Goal: Task Accomplishment & Management: Manage account settings

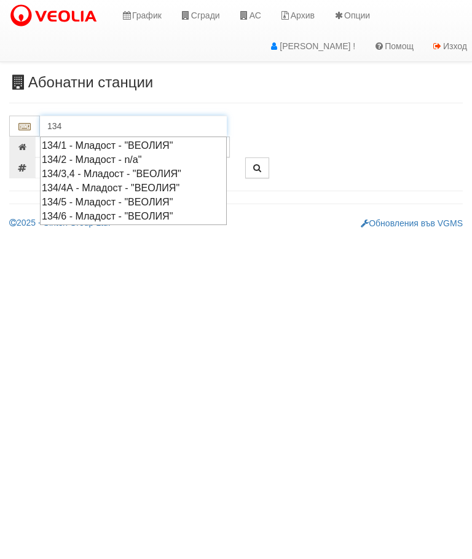
click at [135, 212] on div "134/6 - Младост - "ВЕОЛИЯ"" at bounding box center [133, 216] width 183 height 14
type input "134/6 - Младост - "ВЕОЛИЯ""
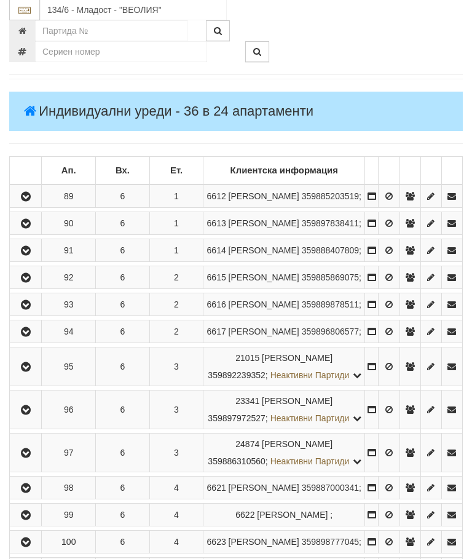
scroll to position [232, 0]
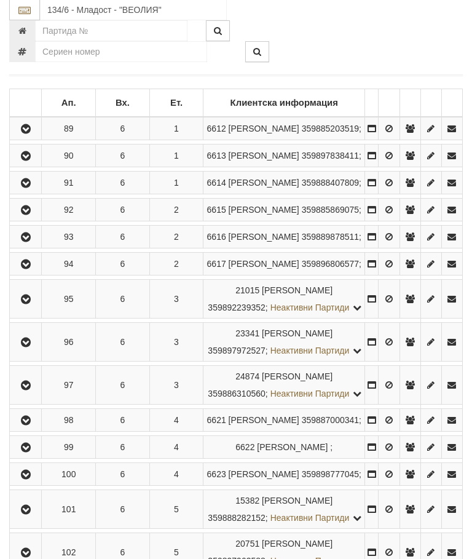
click at [17, 165] on button "button" at bounding box center [26, 156] width 28 height 18
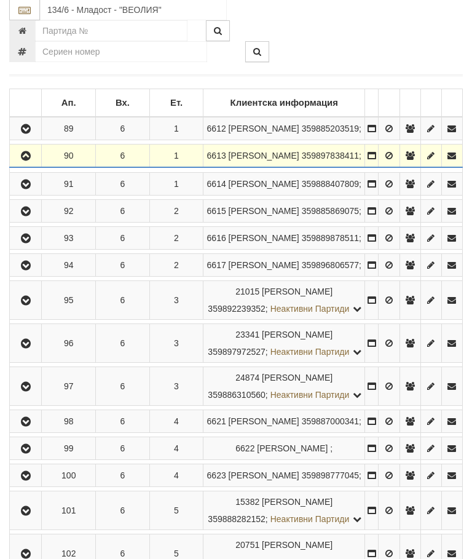
scroll to position [232, 0]
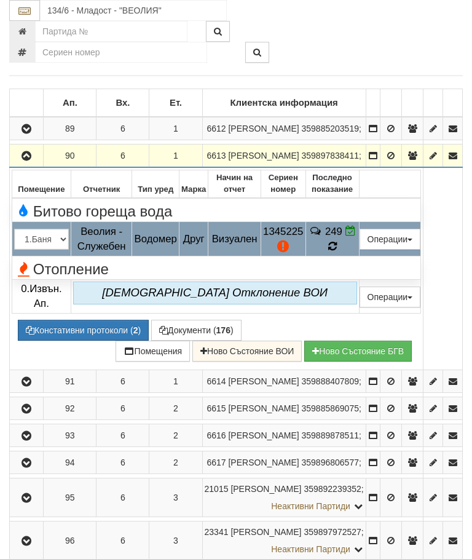
click at [359, 256] on td "249" at bounding box center [332, 239] width 53 height 34
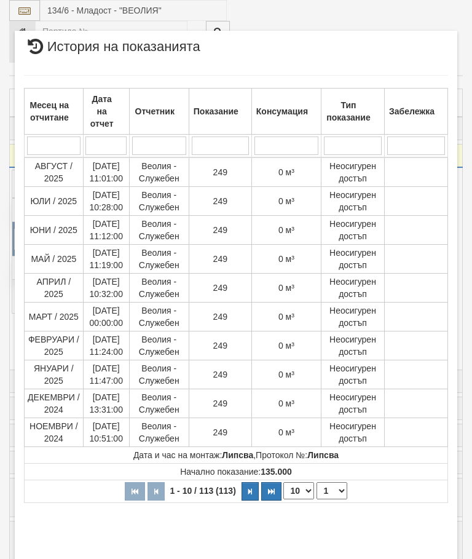
select select "10"
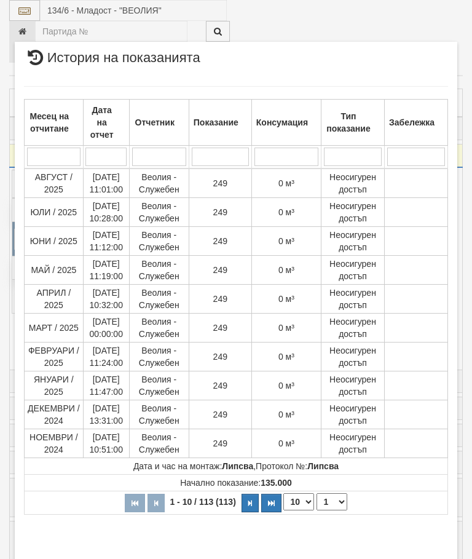
scroll to position [799, 0]
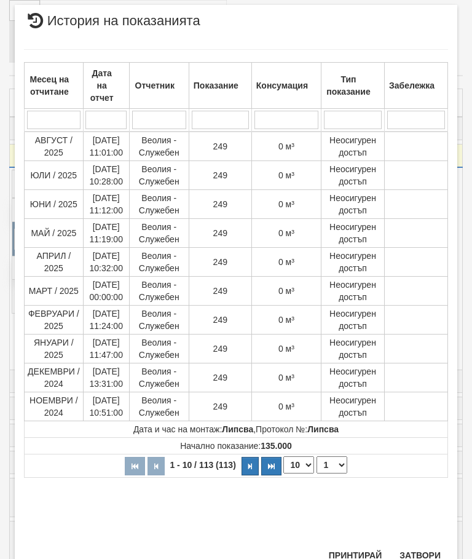
click at [333, 461] on select "1 2 3 4 5 6 7 8 9 10 11 12" at bounding box center [332, 464] width 31 height 17
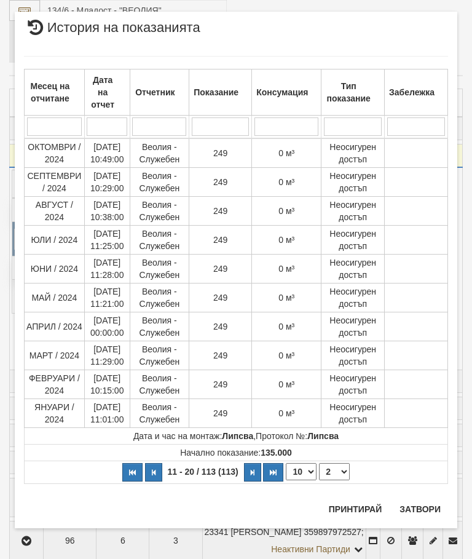
scroll to position [0, 0]
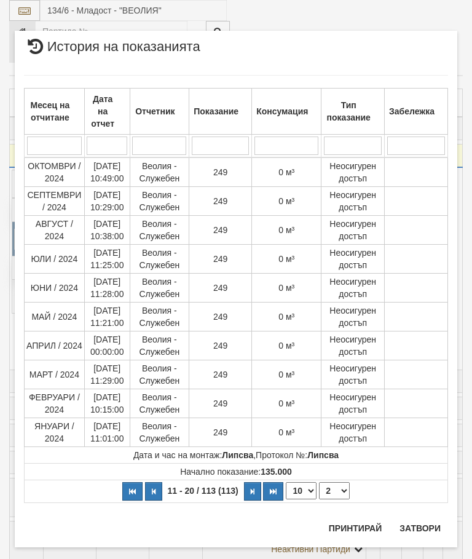
click at [334, 477] on td "Начално показание: 135.000" at bounding box center [237, 472] width 424 height 17
click at [333, 493] on select "1 2 3 4 5 6 7 8 9 10 11 12" at bounding box center [334, 490] width 31 height 17
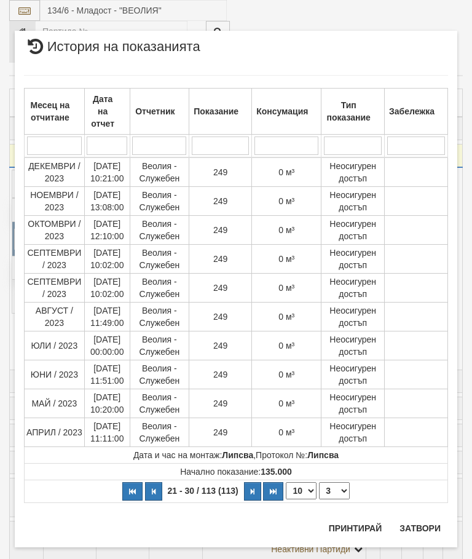
click at [335, 491] on select "1 2 3 4 5 6 7 8 9 10 11 12" at bounding box center [334, 490] width 31 height 17
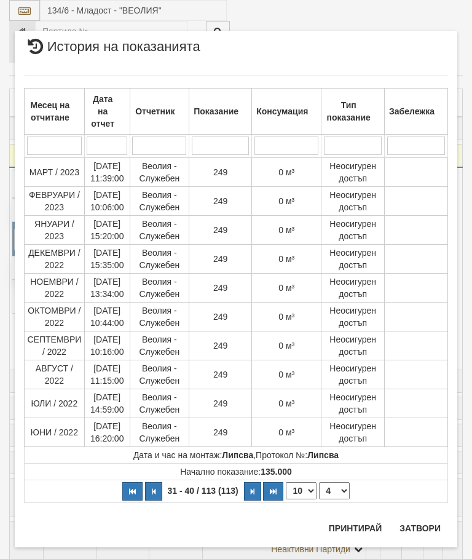
click at [336, 490] on select "1 2 3 4 5 6 7 8 9 10 11 12" at bounding box center [334, 490] width 31 height 17
select select "5"
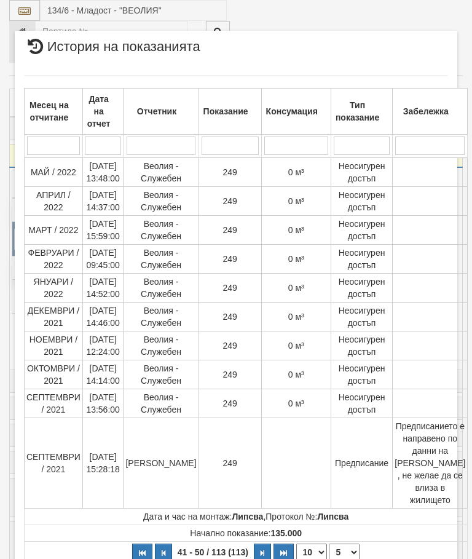
click at [427, 558] on div "× История на показанията Месец на отчитане Дата на отчет Отчетник Показание Кон…" at bounding box center [236, 320] width 443 height 578
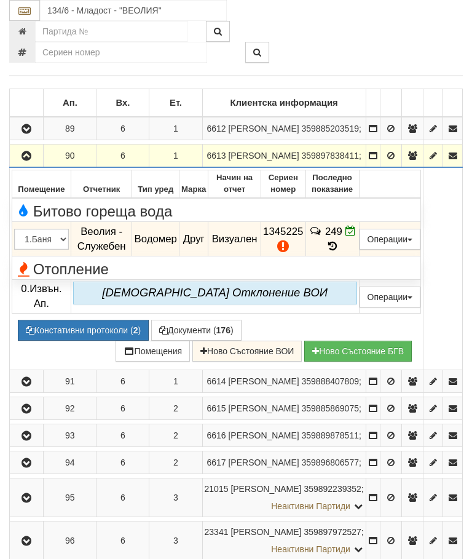
click at [27, 160] on icon "button" at bounding box center [26, 156] width 15 height 9
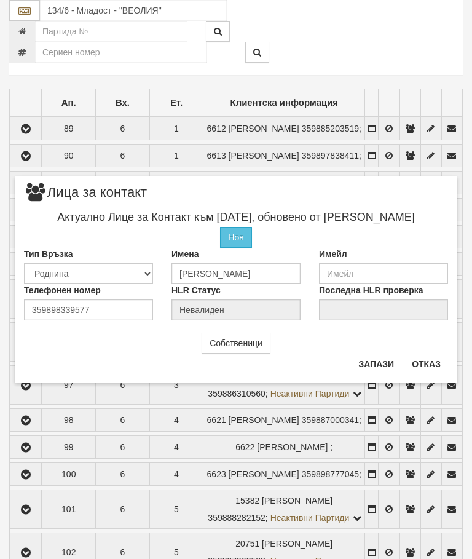
click at [423, 372] on button "Отказ" at bounding box center [427, 364] width 44 height 20
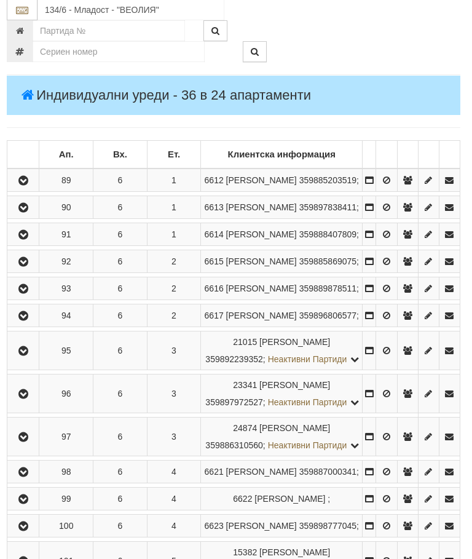
scroll to position [179, 4]
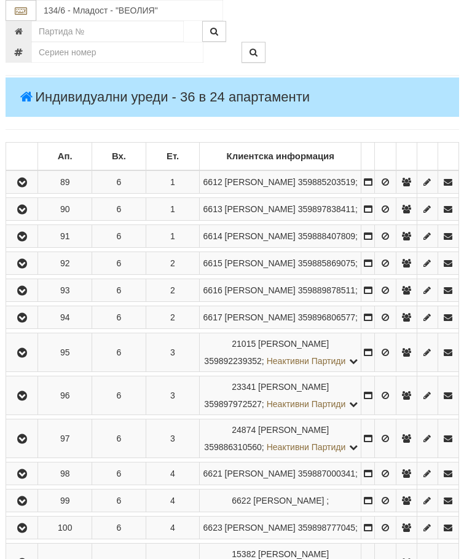
click at [25, 241] on icon "button" at bounding box center [22, 236] width 15 height 9
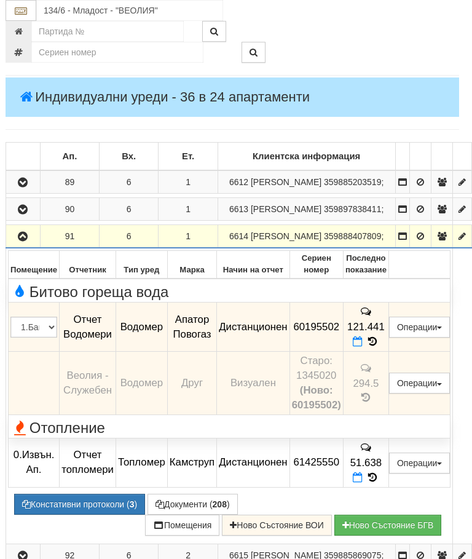
click at [0, 0] on button "Редакция / Протокол" at bounding box center [0, 0] width 0 height 0
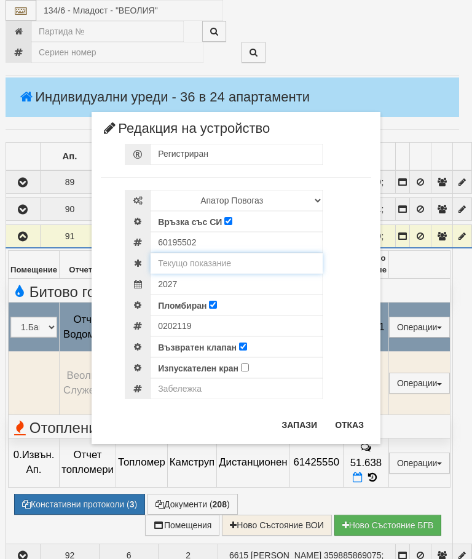
click at [208, 254] on input "text" at bounding box center [237, 263] width 172 height 21
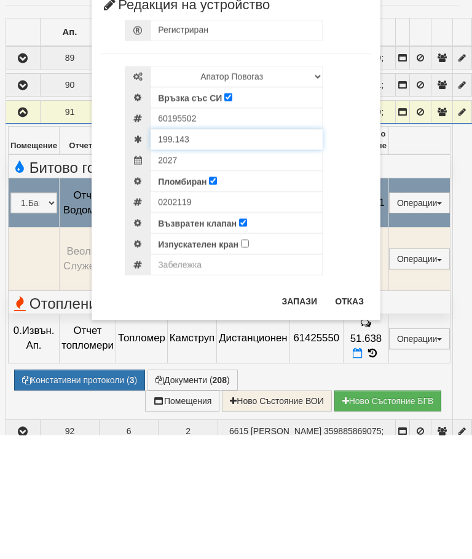
type input "199.143"
click at [187, 378] on input "text" at bounding box center [237, 388] width 172 height 21
type input "Модула не отчита"
click at [304, 415] on button "Запази" at bounding box center [299, 425] width 50 height 20
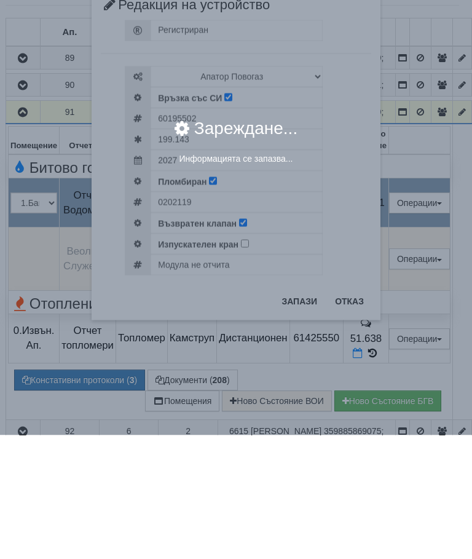
scroll to position [303, 4]
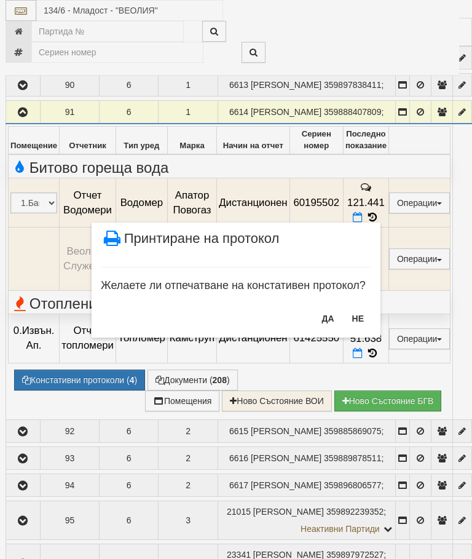
click at [350, 318] on button "НЕ" at bounding box center [358, 319] width 26 height 20
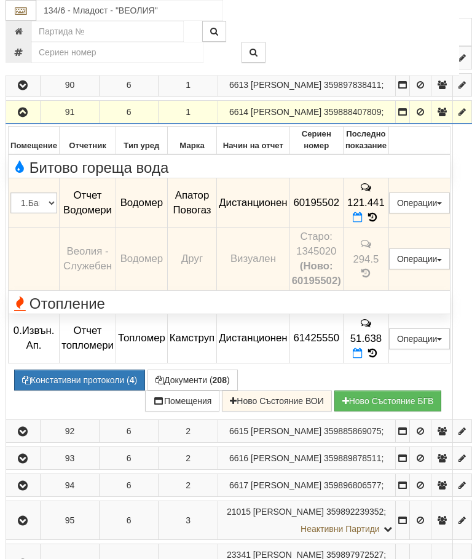
click at [29, 117] on icon "button" at bounding box center [22, 112] width 15 height 9
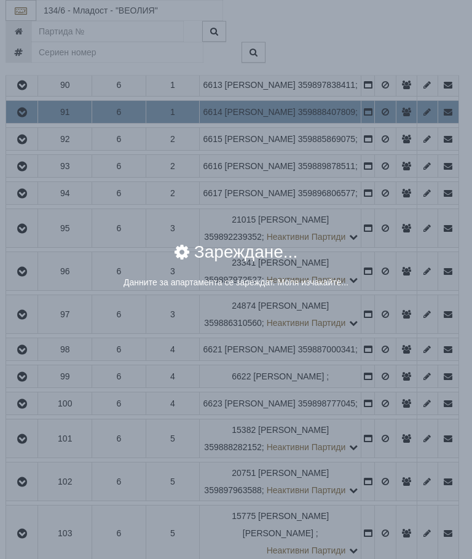
click at [421, 149] on div "× Зареждане... Данните за апартамента се зареждат. Моля изчакайте..." at bounding box center [236, 154] width 461 height 309
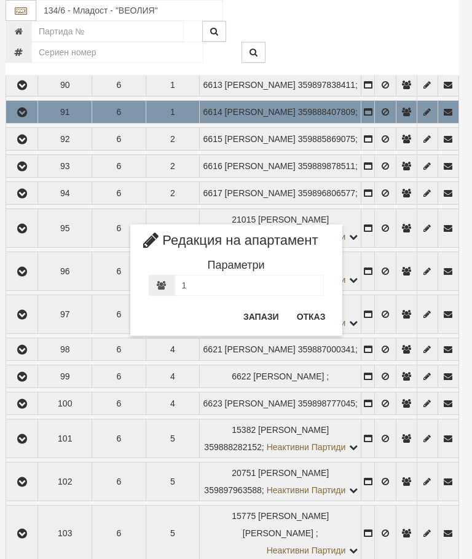
click at [312, 320] on button "Отказ" at bounding box center [312, 317] width 44 height 20
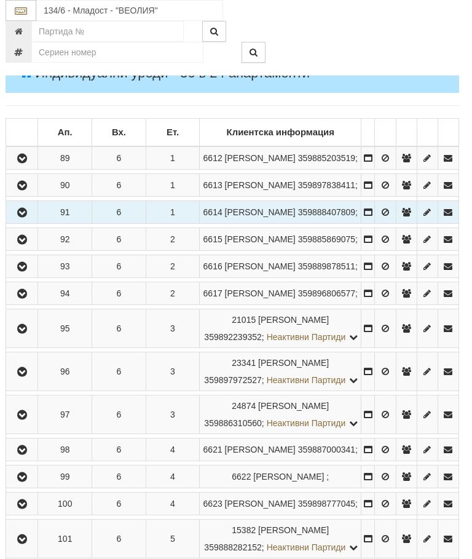
scroll to position [206, 4]
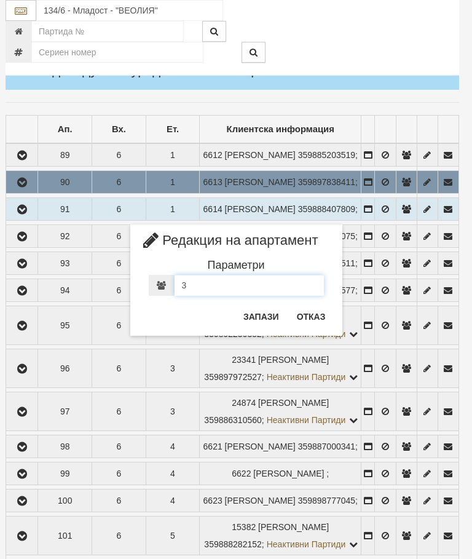
click at [200, 287] on input "3" at bounding box center [249, 285] width 149 height 21
type input "4"
click at [263, 315] on button "Запази" at bounding box center [261, 317] width 50 height 20
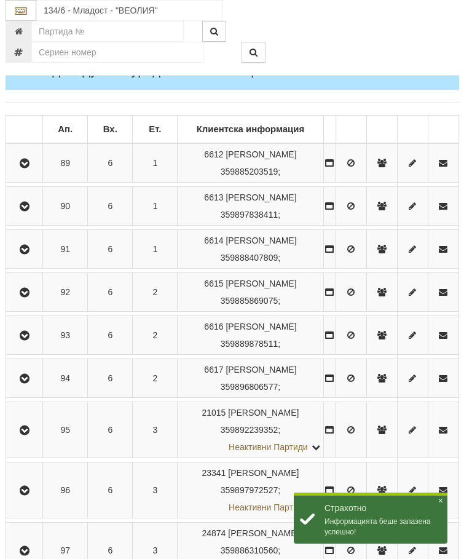
click at [22, 202] on icon "button" at bounding box center [24, 206] width 15 height 9
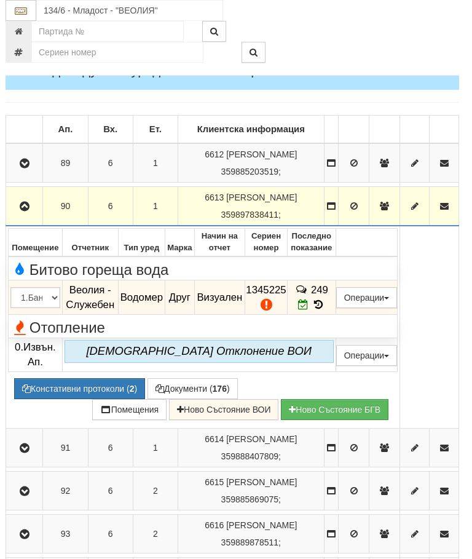
click at [0, 0] on button "Редакция / Протокол" at bounding box center [0, 0] width 0 height 0
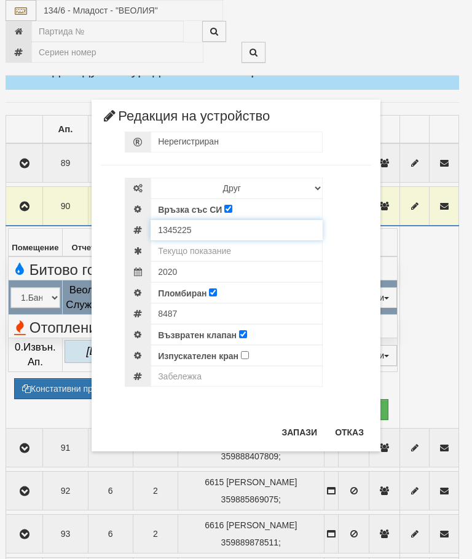
click at [202, 226] on div "1345225" at bounding box center [248, 229] width 247 height 21
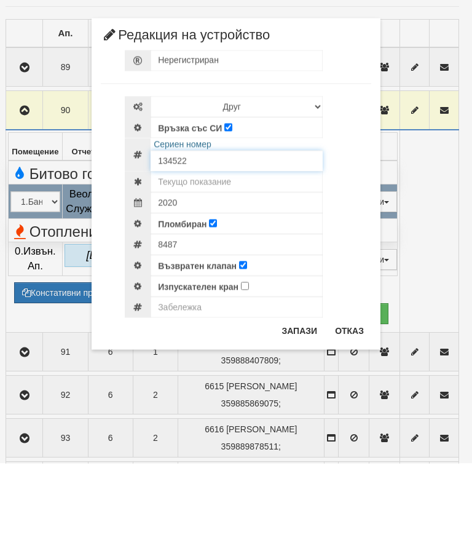
type input "134522"
click at [351, 416] on button "Отказ" at bounding box center [350, 426] width 44 height 20
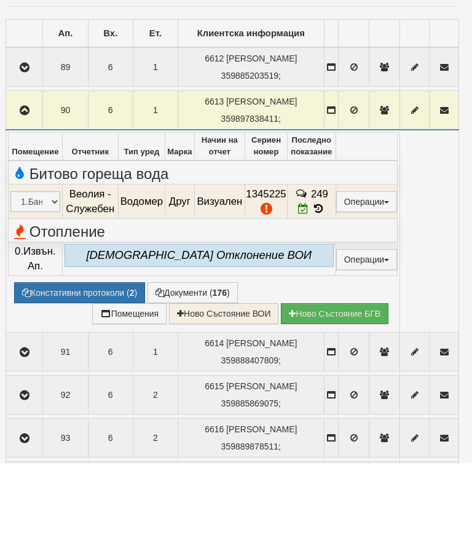
scroll to position [302, 4]
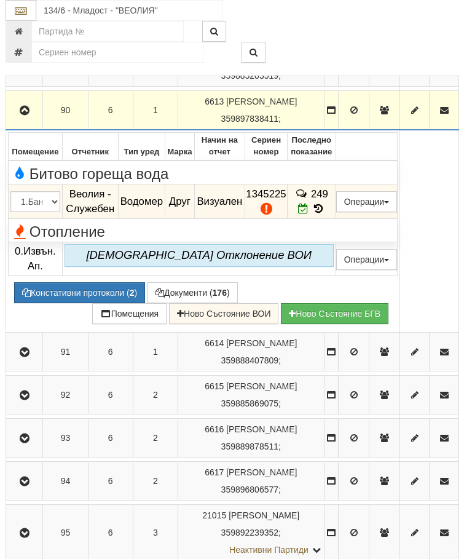
click at [0, 0] on button "Редакция / Протокол" at bounding box center [0, 0] width 0 height 0
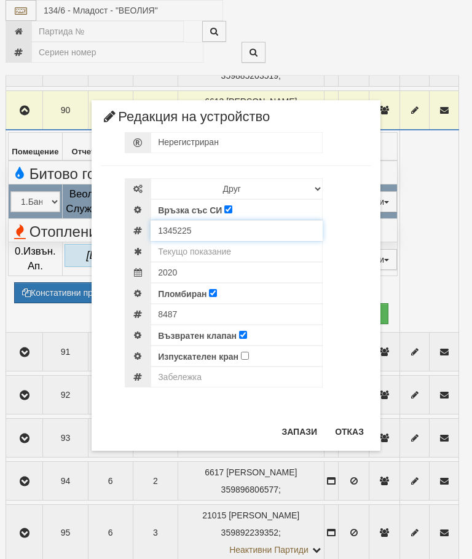
click at [207, 229] on div "1345225" at bounding box center [248, 230] width 247 height 21
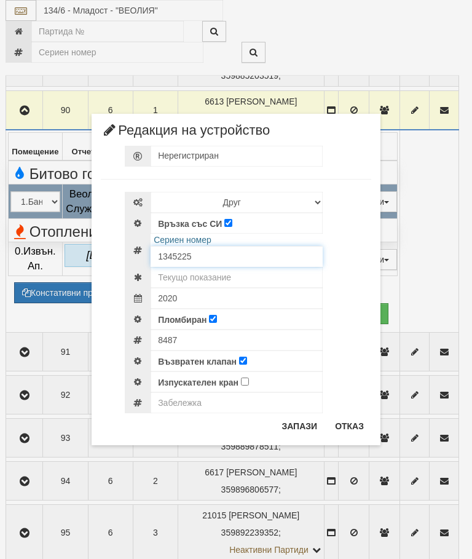
scroll to position [301, 4]
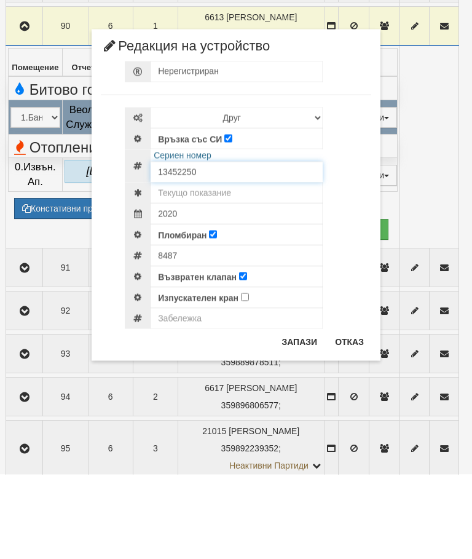
type input "13452250"
click at [224, 267] on input "text" at bounding box center [237, 277] width 172 height 21
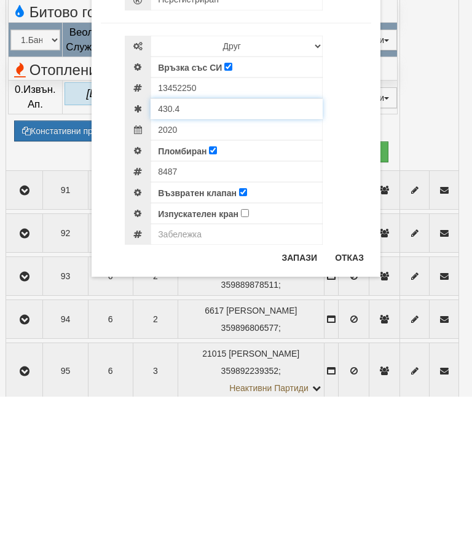
type input "430.4"
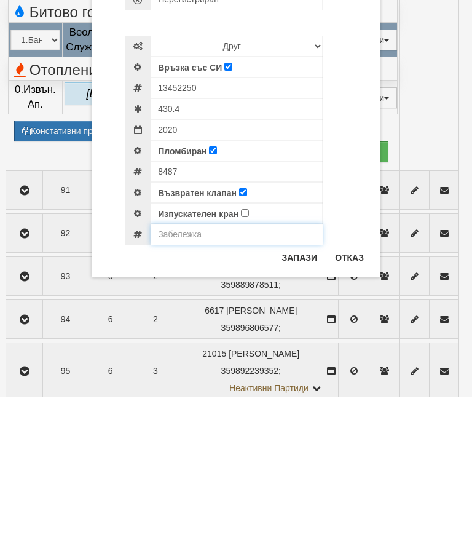
click at [184, 386] on input "text" at bounding box center [237, 396] width 172 height 21
type input "За заявка за смяна"
click at [303, 410] on button "Запази" at bounding box center [299, 420] width 50 height 20
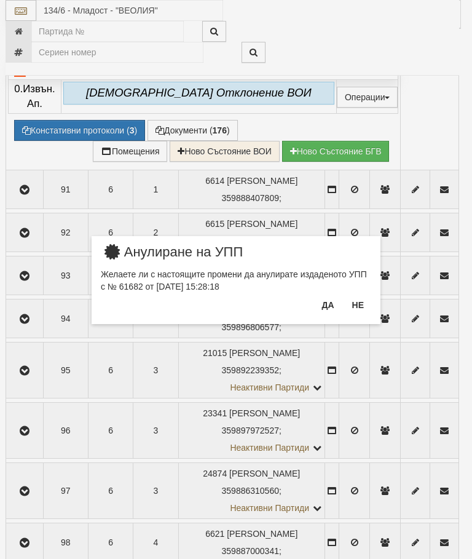
click at [360, 297] on button "Не" at bounding box center [358, 305] width 26 height 20
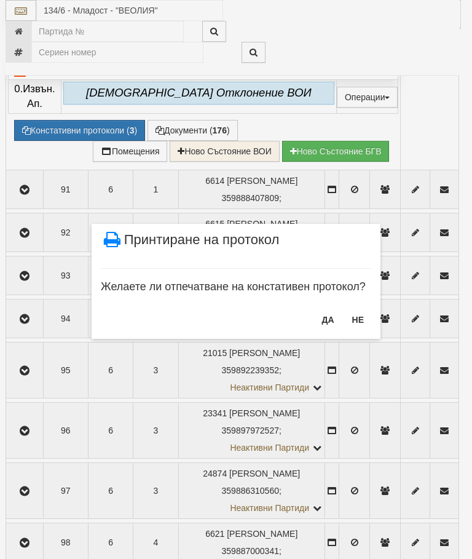
click at [360, 312] on button "НЕ" at bounding box center [358, 320] width 26 height 20
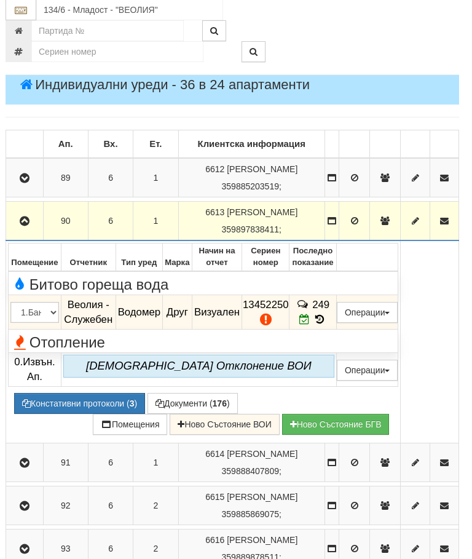
scroll to position [191, 4]
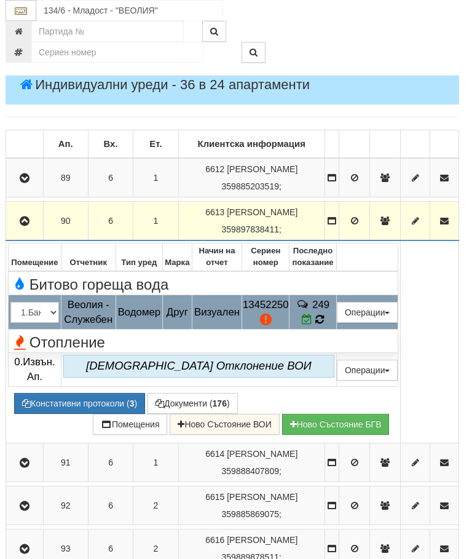
click at [321, 319] on icon at bounding box center [320, 320] width 13 height 14
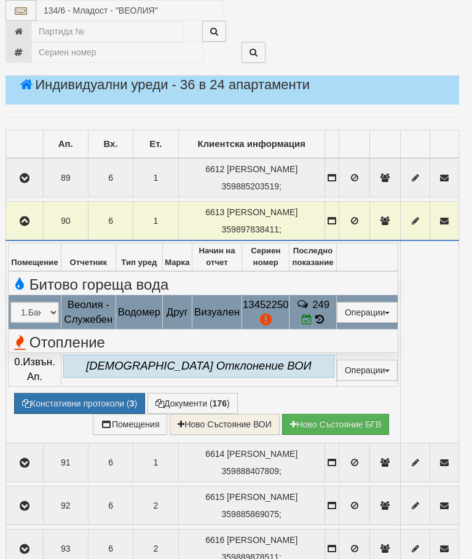
select select "10"
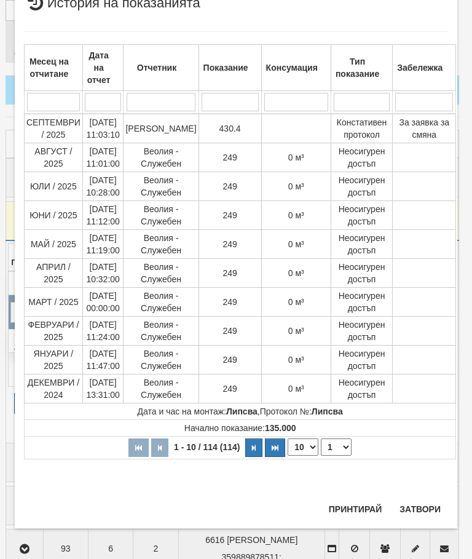
scroll to position [1343, 0]
click at [334, 441] on select "1 2 3 4 5 6 7 8 9 10 11 12" at bounding box center [336, 446] width 31 height 17
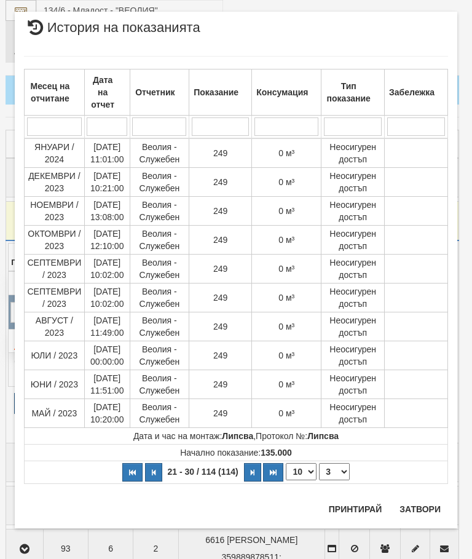
scroll to position [0, 0]
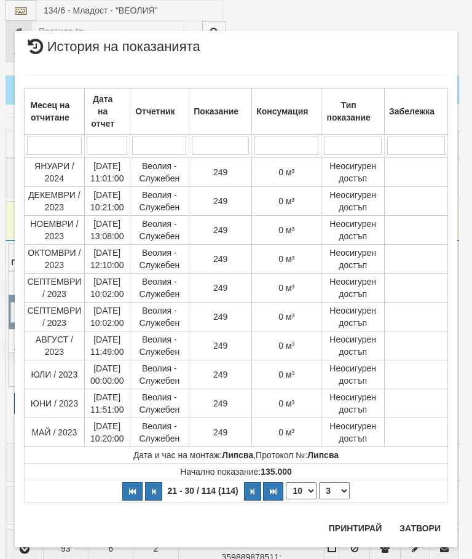
click at [336, 489] on select "1 2 3 4 5 6 7 8 9 10 11 12" at bounding box center [334, 490] width 31 height 17
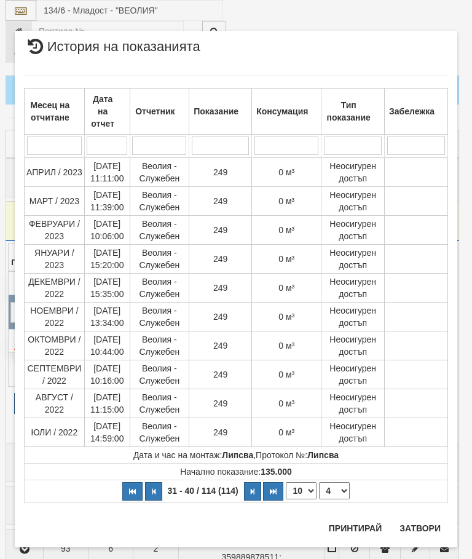
click at [334, 496] on select "1 2 3 4 5 6 7 8 9 10 11 12" at bounding box center [334, 490] width 31 height 17
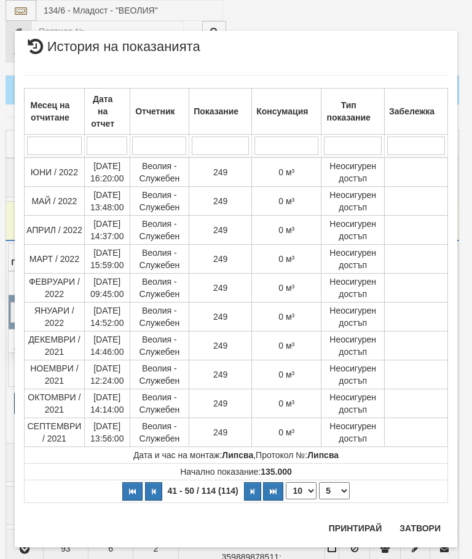
click at [336, 488] on select "1 2 3 4 5 6 7 8 9 10 11 12" at bounding box center [334, 490] width 31 height 17
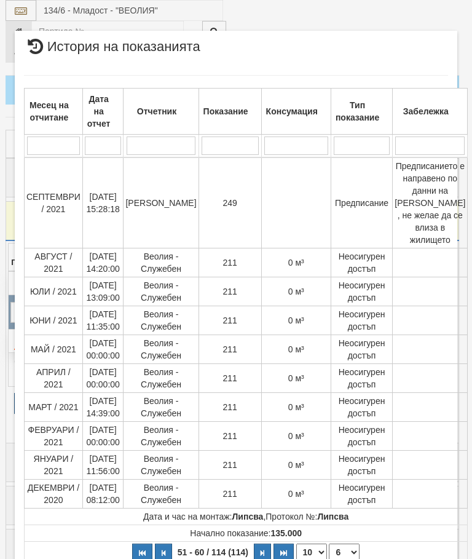
scroll to position [46, 0]
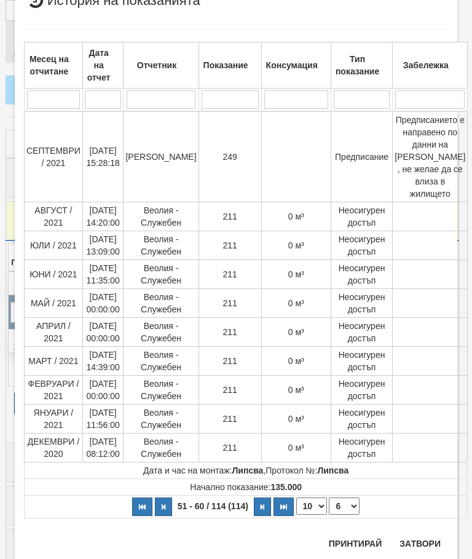
click at [333, 506] on select "1 2 3 4 5 6 7 8 9 10 11 12" at bounding box center [344, 505] width 31 height 17
select select "7"
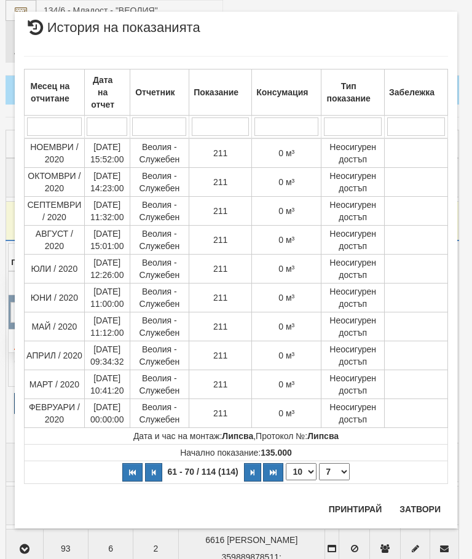
scroll to position [19, 0]
click at [333, 472] on select "1 2 3 4 5 6 7 8 9 10 11 12" at bounding box center [334, 471] width 31 height 17
click at [419, 502] on button "Затвори" at bounding box center [420, 509] width 56 height 20
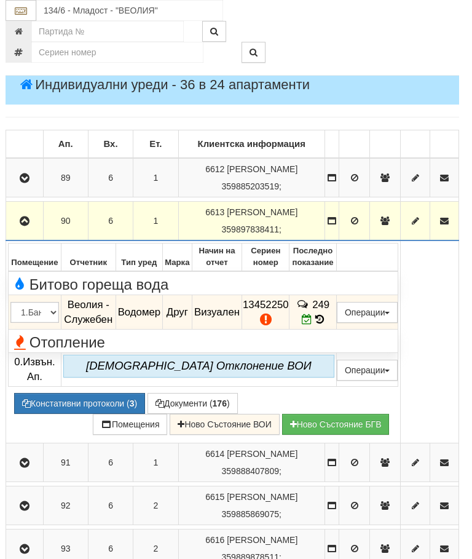
click at [20, 217] on icon "button" at bounding box center [24, 221] width 15 height 9
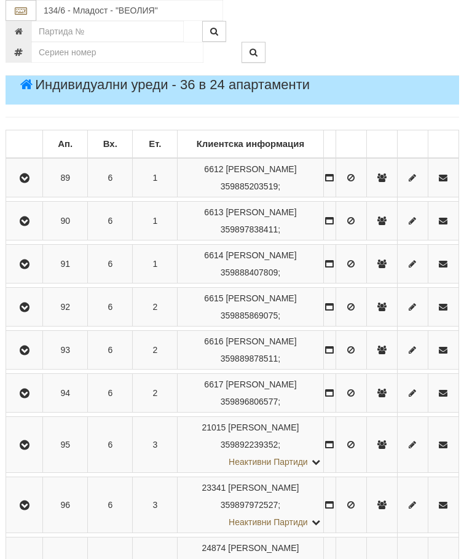
click at [17, 208] on td at bounding box center [24, 221] width 37 height 39
click at [25, 213] on button "button" at bounding box center [24, 221] width 33 height 18
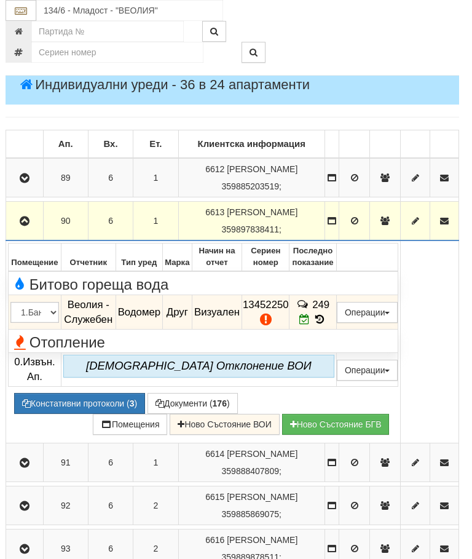
click at [324, 318] on icon at bounding box center [320, 319] width 14 height 10
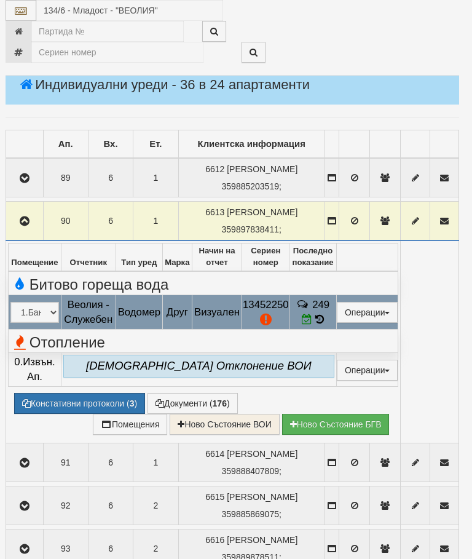
select select "10"
select select "1"
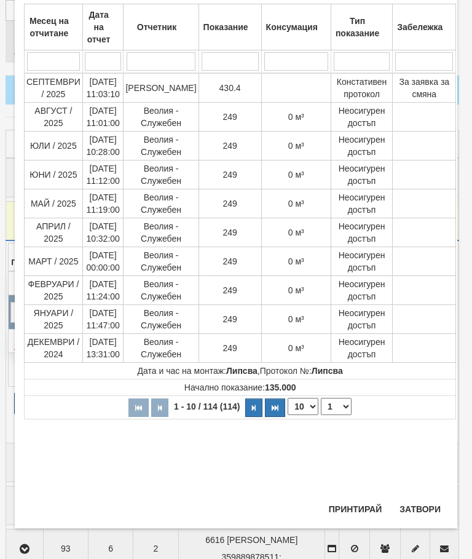
scroll to position [611, 0]
click at [421, 512] on button "Затвори" at bounding box center [420, 509] width 56 height 20
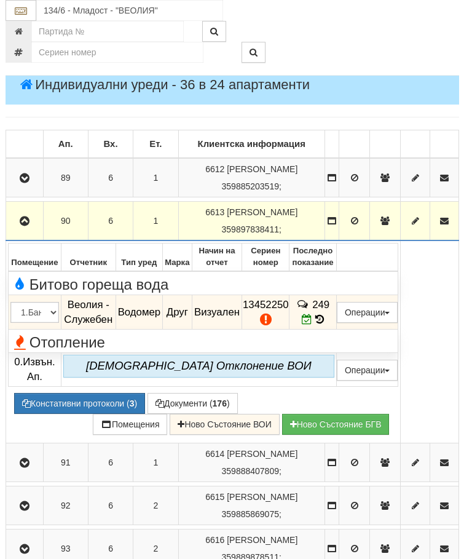
click at [17, 217] on button "button" at bounding box center [24, 221] width 33 height 18
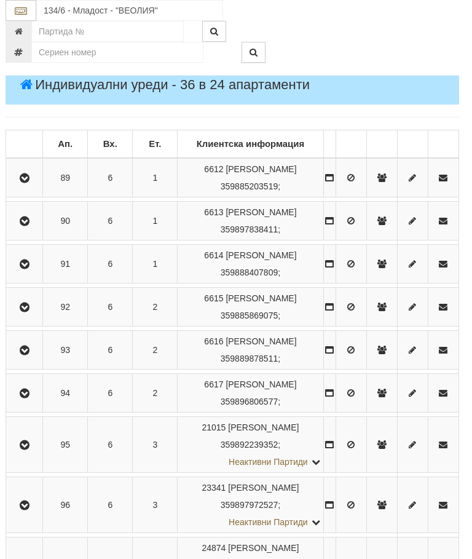
click at [28, 261] on icon "button" at bounding box center [24, 264] width 15 height 9
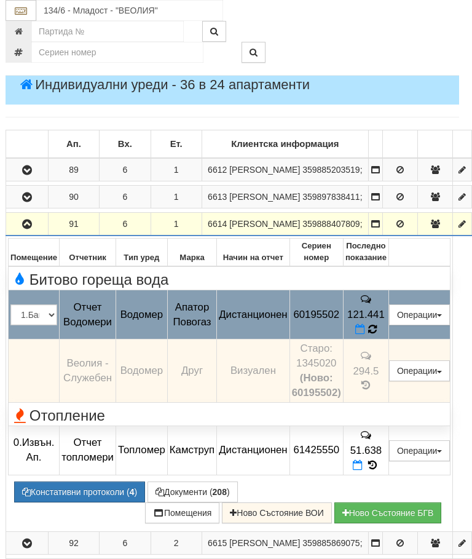
click at [378, 334] on icon at bounding box center [373, 328] width 10 height 11
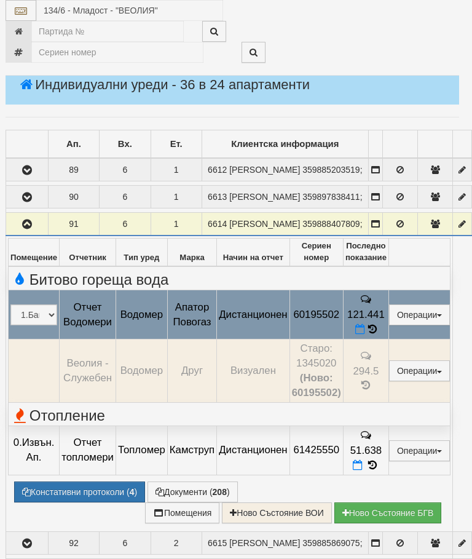
select select "10"
select select "1"
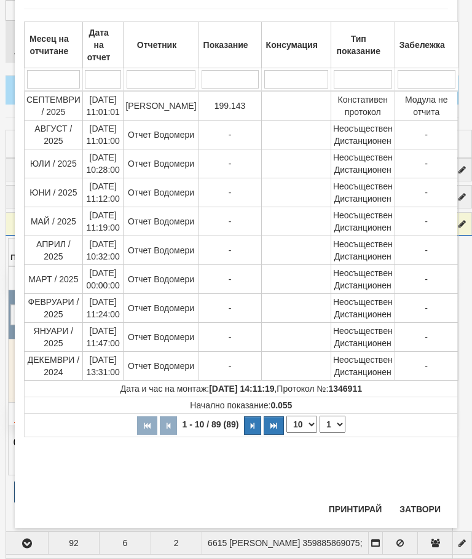
scroll to position [717, 0]
click at [419, 507] on button "Затвори" at bounding box center [420, 509] width 56 height 20
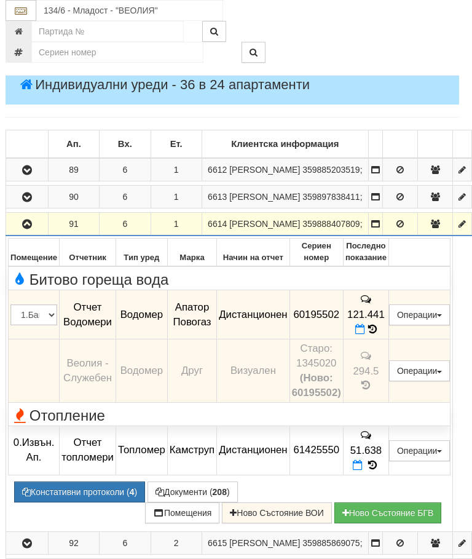
click at [31, 229] on icon "button" at bounding box center [27, 224] width 15 height 9
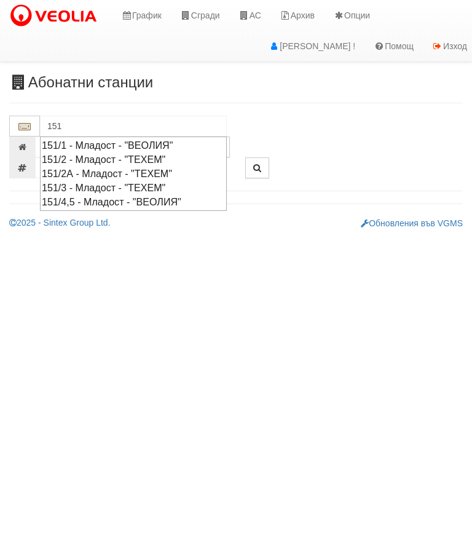
click at [124, 139] on div "151/1 - Младост - "ВЕОЛИЯ"" at bounding box center [133, 145] width 183 height 14
type input "151/1 - Младост - "ВЕОЛИЯ""
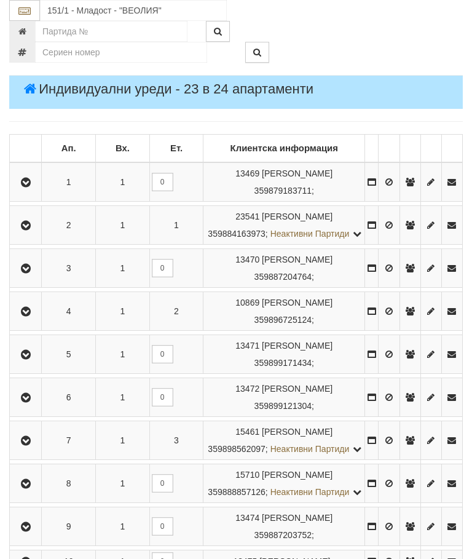
scroll to position [207, 0]
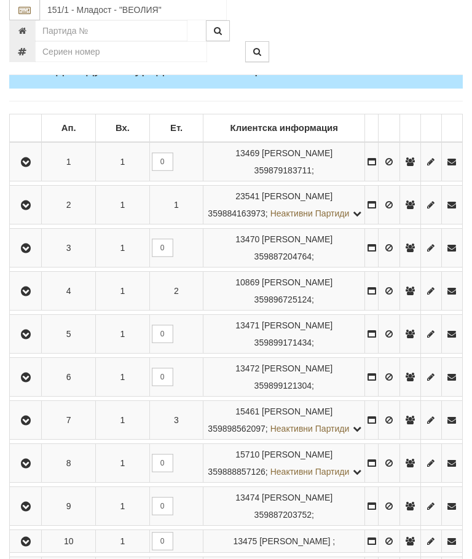
click at [30, 425] on icon "button" at bounding box center [25, 421] width 15 height 9
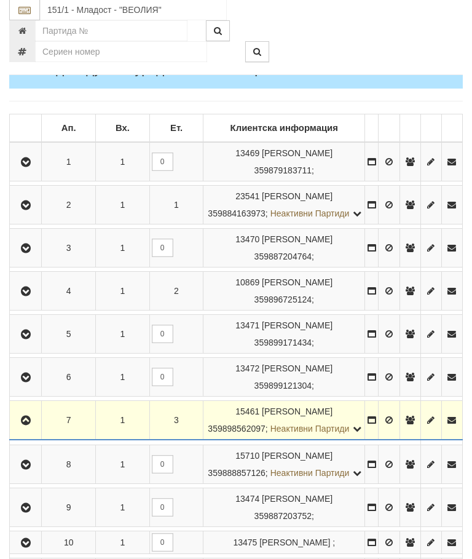
scroll to position [207, 0]
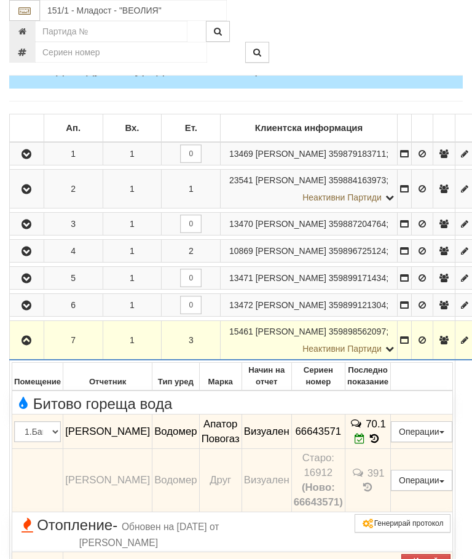
click at [382, 444] on icon at bounding box center [375, 438] width 14 height 10
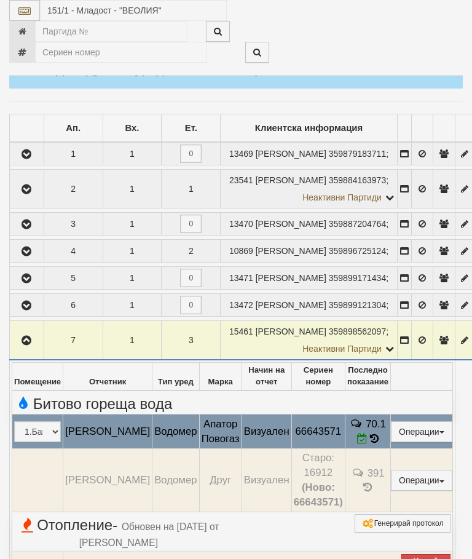
scroll to position [0, 0]
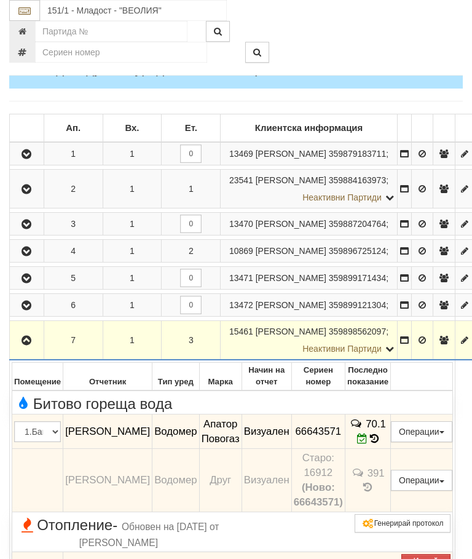
click at [30, 345] on icon "button" at bounding box center [26, 340] width 15 height 9
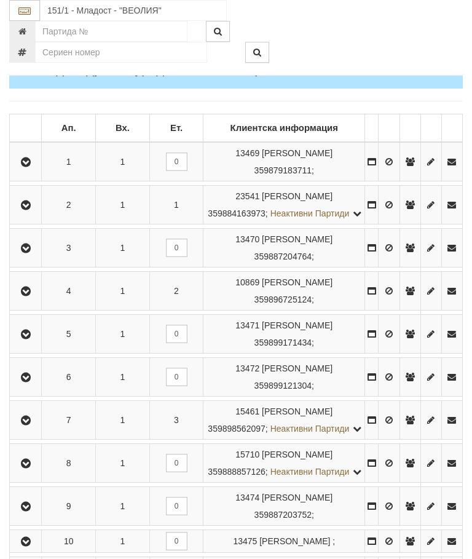
click at [28, 153] on button "button" at bounding box center [26, 161] width 28 height 18
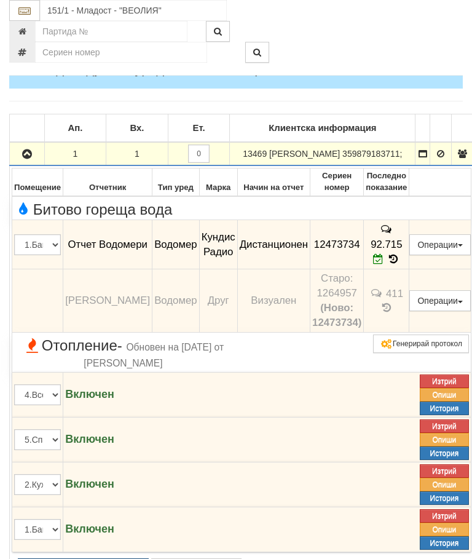
click at [25, 154] on button "button" at bounding box center [27, 153] width 31 height 18
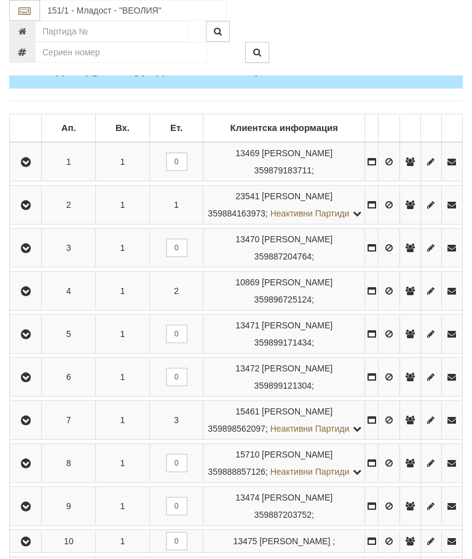
click at [30, 209] on icon "button" at bounding box center [25, 205] width 15 height 9
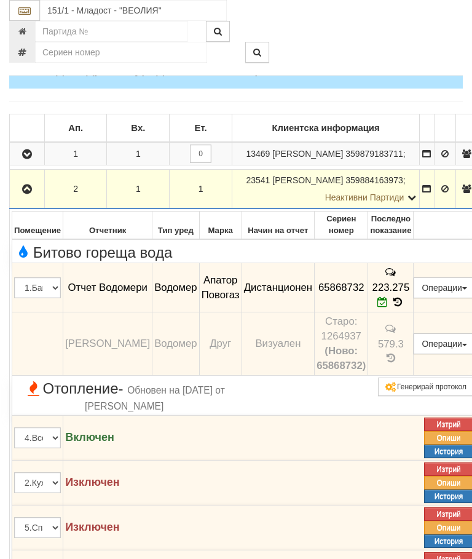
click at [25, 194] on icon "button" at bounding box center [27, 189] width 15 height 9
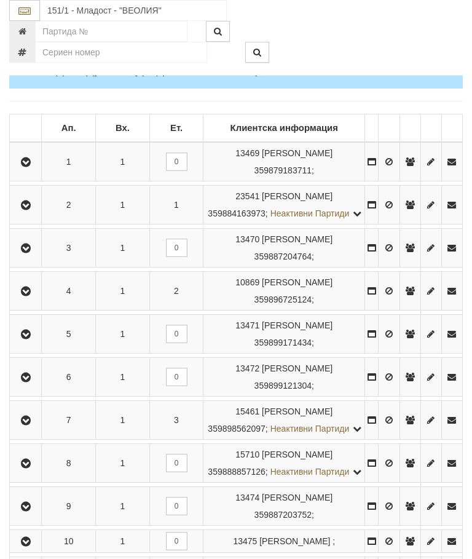
click at [33, 253] on icon "button" at bounding box center [25, 248] width 15 height 9
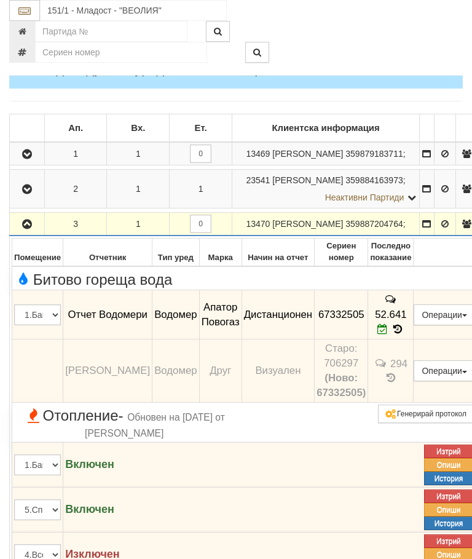
click at [20, 233] on button "button" at bounding box center [27, 224] width 31 height 18
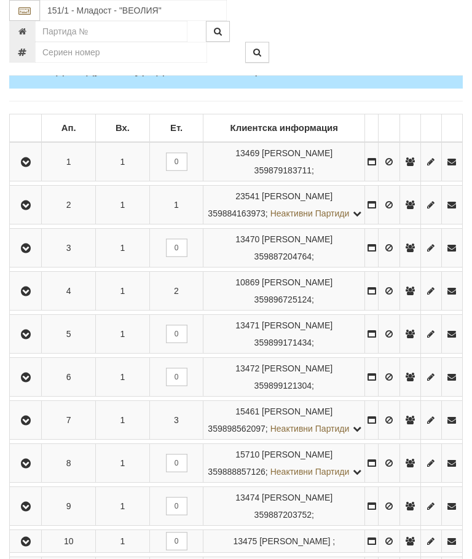
click at [36, 300] on button "button" at bounding box center [26, 291] width 28 height 18
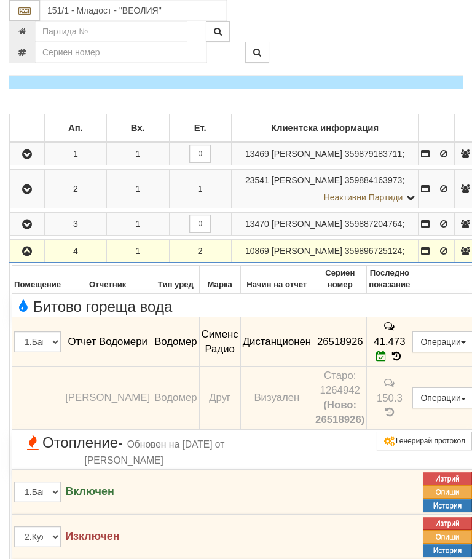
click at [27, 256] on icon "button" at bounding box center [27, 251] width 15 height 9
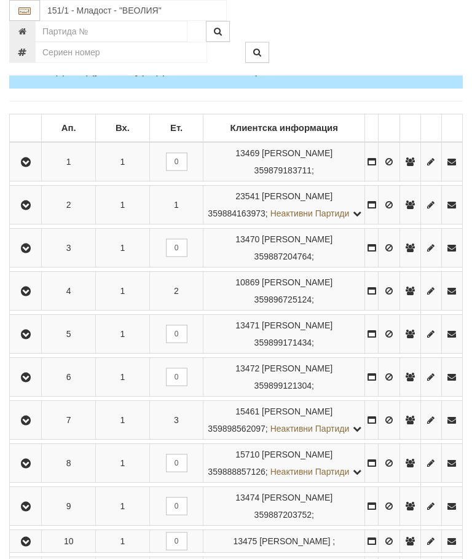
click at [28, 339] on icon "button" at bounding box center [25, 334] width 15 height 9
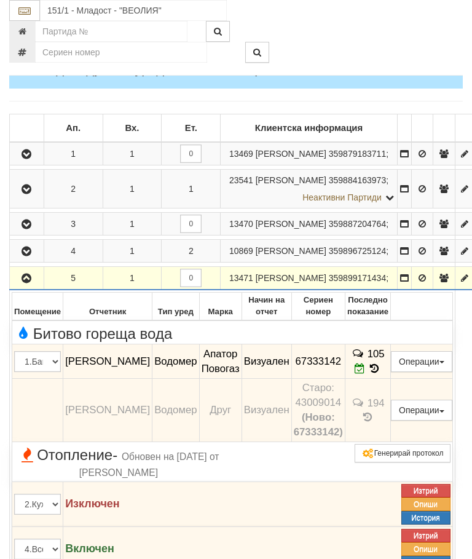
click at [26, 283] on icon "button" at bounding box center [26, 278] width 15 height 9
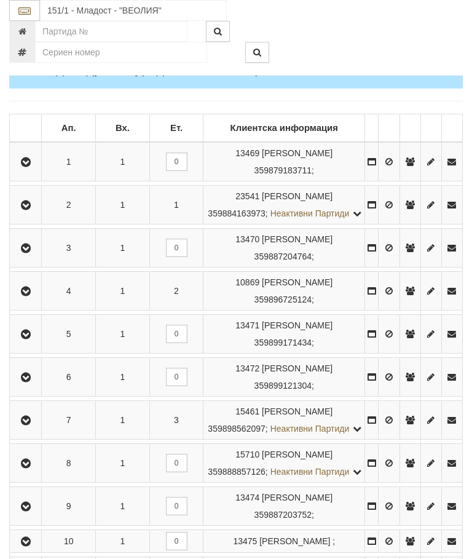
click at [31, 382] on icon "button" at bounding box center [25, 377] width 15 height 9
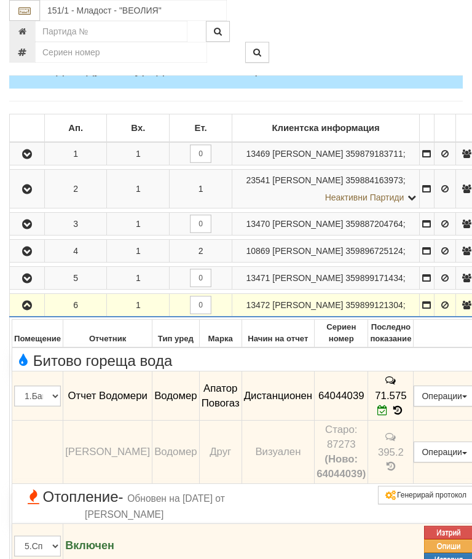
click at [30, 310] on icon "button" at bounding box center [27, 305] width 15 height 9
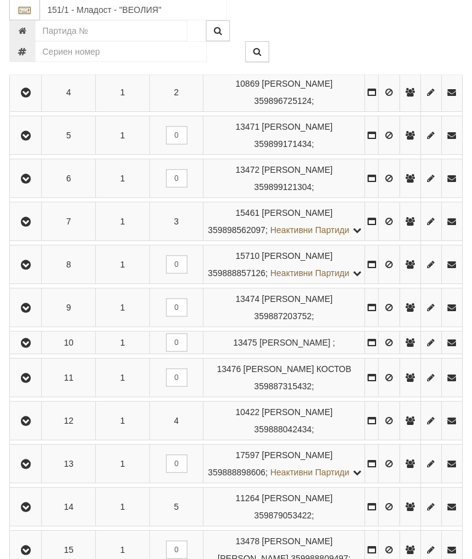
scroll to position [411, 0]
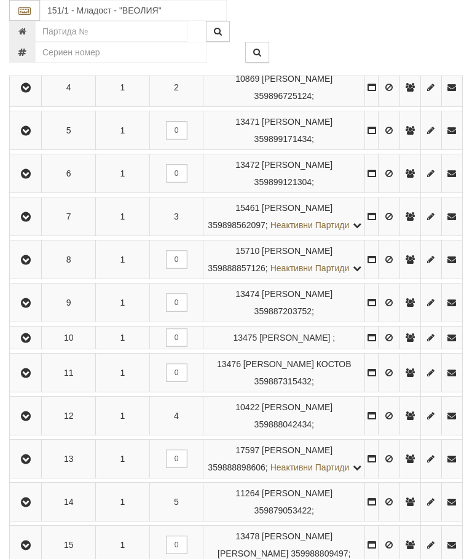
click at [30, 264] on icon "button" at bounding box center [25, 260] width 15 height 9
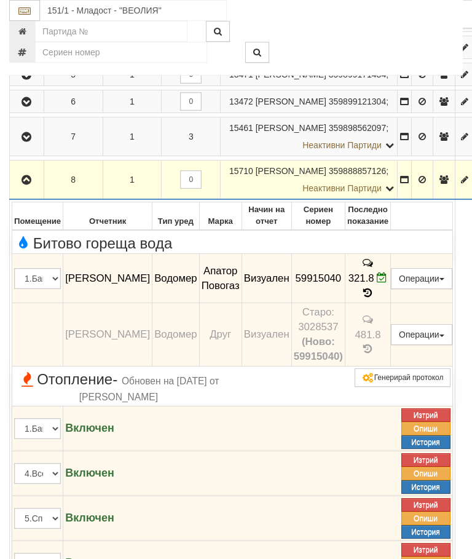
click at [18, 189] on button "button" at bounding box center [27, 179] width 30 height 18
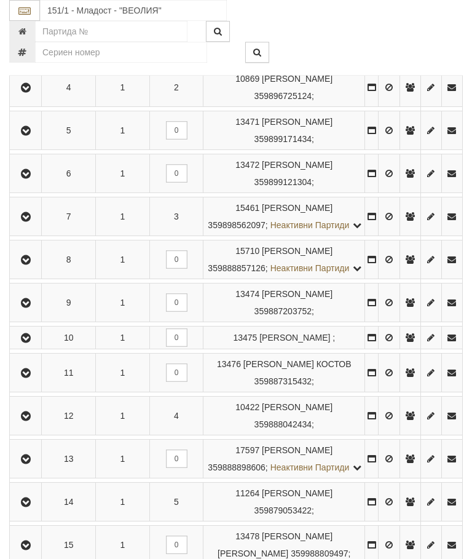
click at [33, 307] on icon "button" at bounding box center [25, 303] width 15 height 9
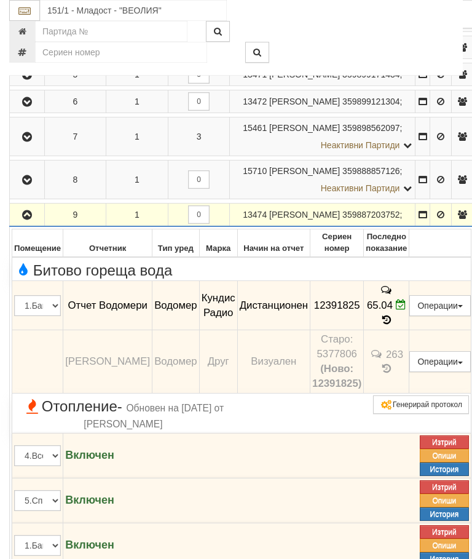
click at [25, 219] on icon "button" at bounding box center [27, 215] width 15 height 9
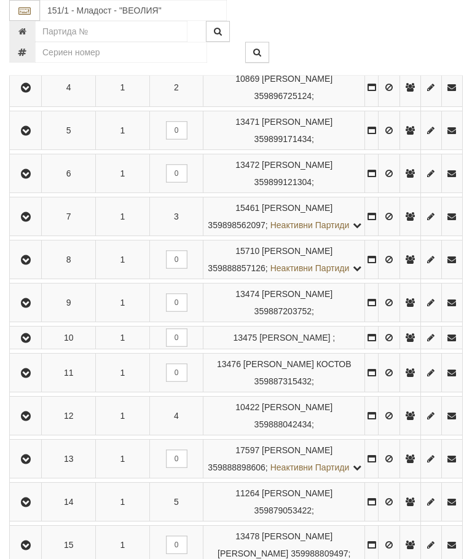
click at [42, 349] on td at bounding box center [26, 337] width 32 height 23
click at [31, 342] on icon "button" at bounding box center [25, 338] width 15 height 9
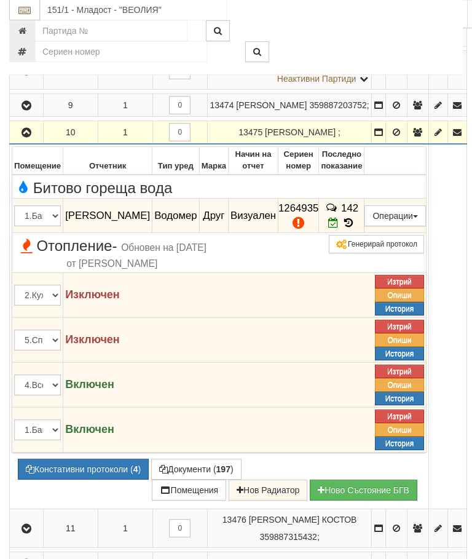
scroll to position [518, 0]
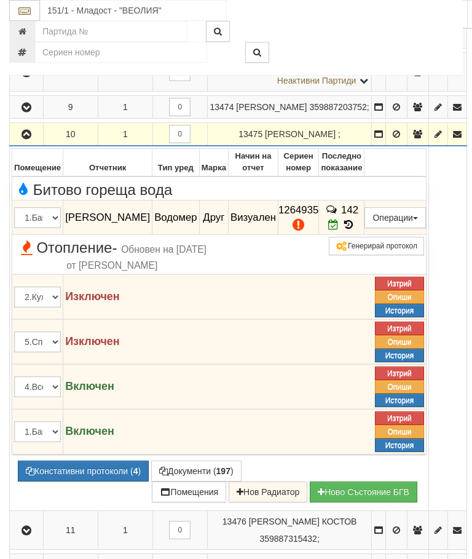
click at [84, 481] on button "Констативни протоколи ( 4 )" at bounding box center [83, 471] width 131 height 21
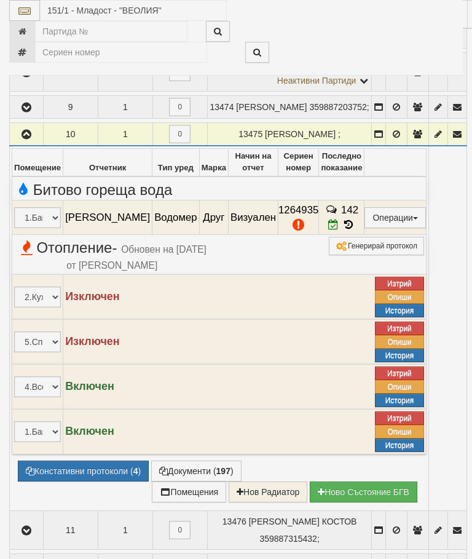
select select "10"
select select "1"
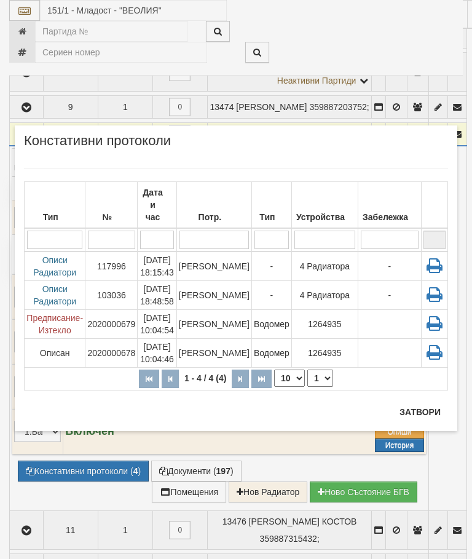
click at [176, 259] on td "06/12/2024 18:15:43" at bounding box center [157, 266] width 39 height 30
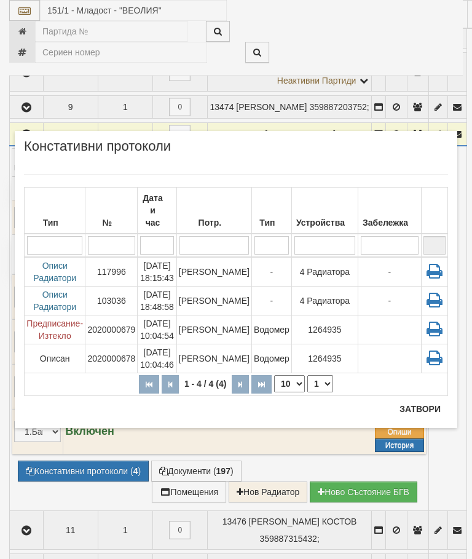
scroll to position [564, 0]
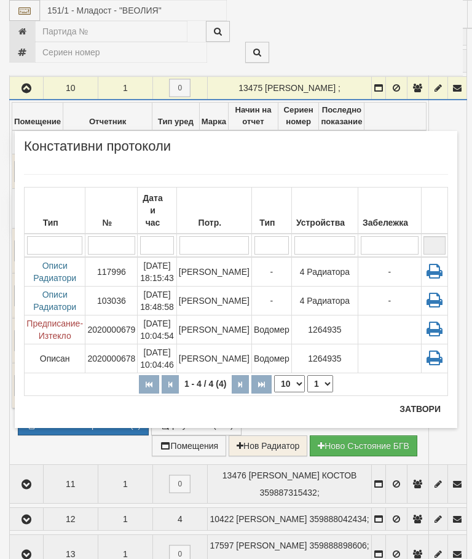
click at [408, 407] on button "Затвори" at bounding box center [420, 409] width 56 height 20
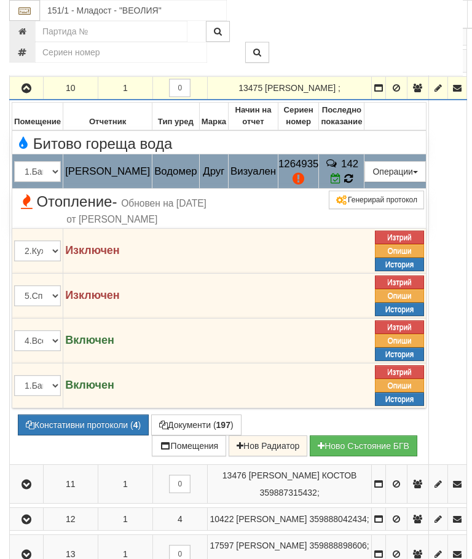
click at [365, 189] on td "142" at bounding box center [341, 171] width 45 height 34
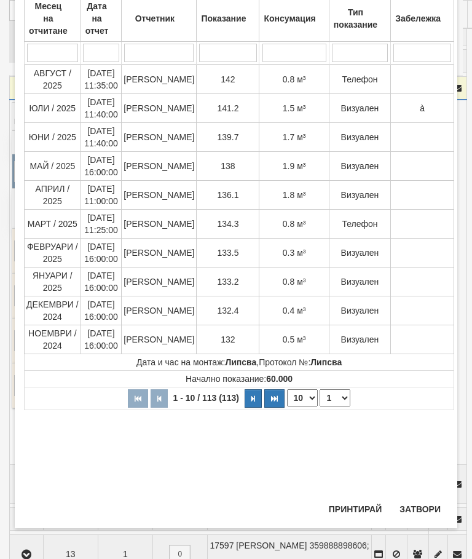
scroll to position [409, 0]
click at [418, 506] on button "Затвори" at bounding box center [420, 509] width 56 height 20
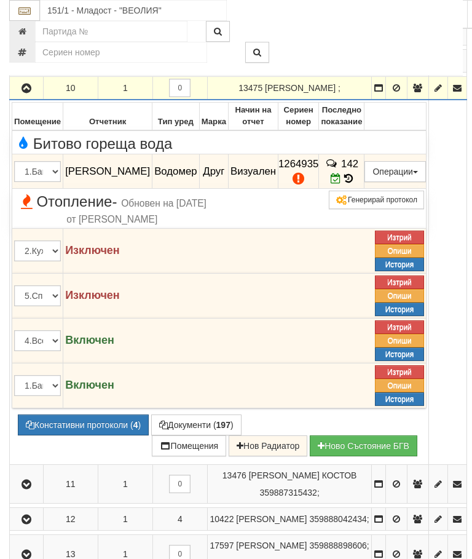
click at [30, 93] on icon "button" at bounding box center [26, 88] width 15 height 9
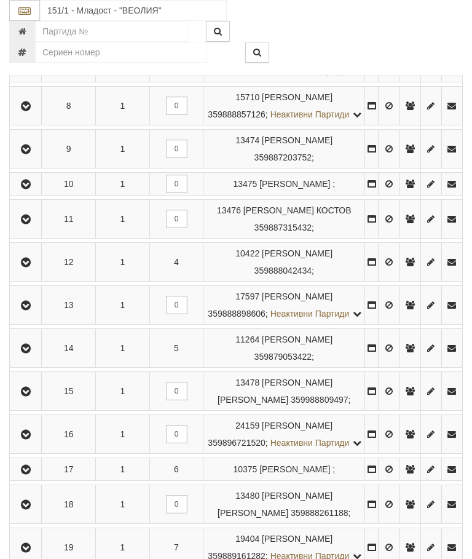
click at [31, 224] on icon "button" at bounding box center [25, 219] width 15 height 9
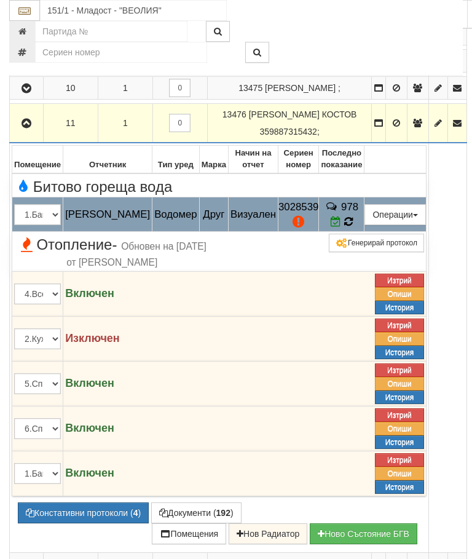
click at [365, 232] on td "978" at bounding box center [341, 214] width 45 height 34
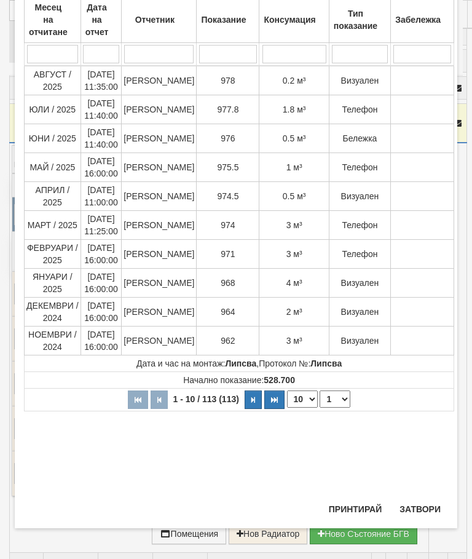
scroll to position [432, 0]
click at [409, 506] on button "Затвори" at bounding box center [420, 509] width 56 height 20
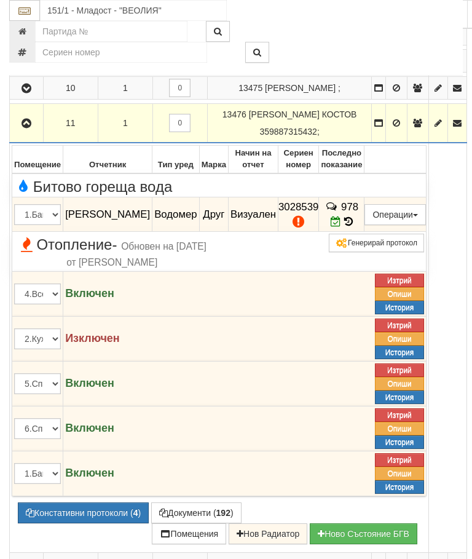
click at [0, 0] on button "Редакция / Протокол" at bounding box center [0, 0] width 0 height 0
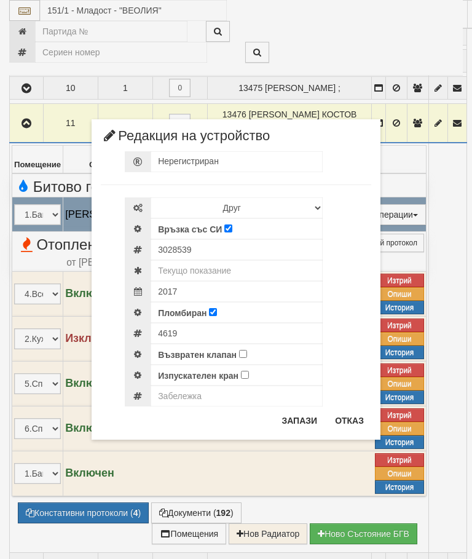
click at [430, 49] on div "× Редакция на устройство Нерегистриран Избери Марка и модел Апатор Повогаз Друг…" at bounding box center [236, 220] width 461 height 440
click at [342, 415] on button "Отказ" at bounding box center [350, 421] width 44 height 20
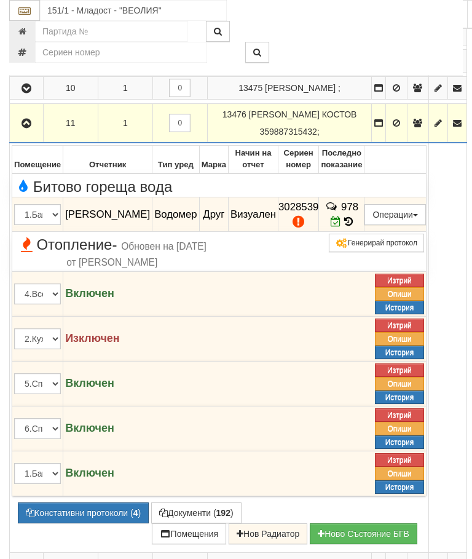
scroll to position [587, 0]
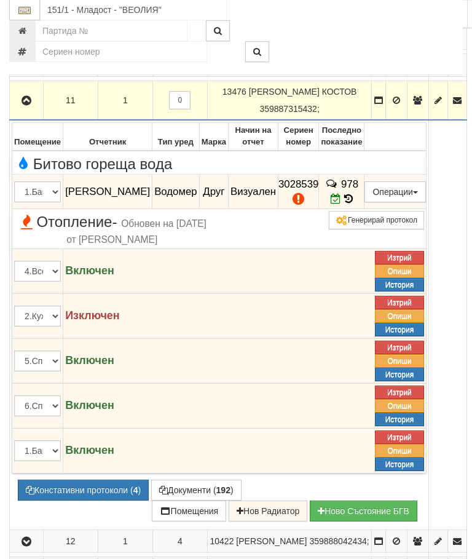
click at [22, 110] on button "button" at bounding box center [27, 101] width 30 height 18
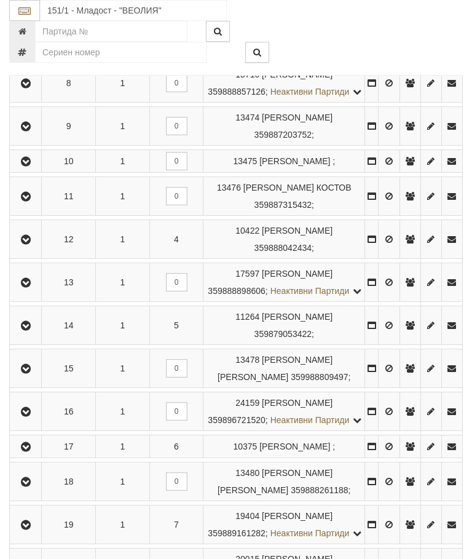
click at [32, 244] on icon "button" at bounding box center [25, 239] width 15 height 9
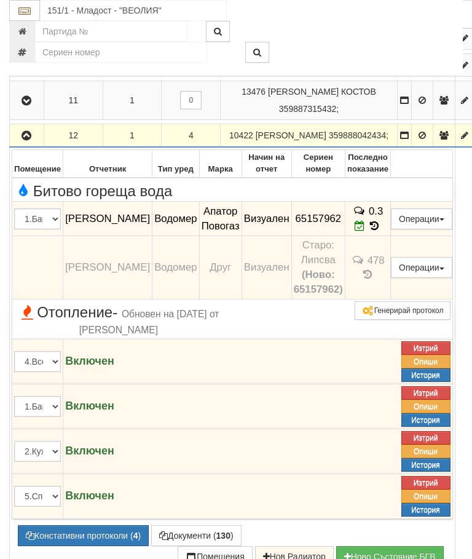
click at [28, 144] on button "button" at bounding box center [27, 135] width 30 height 18
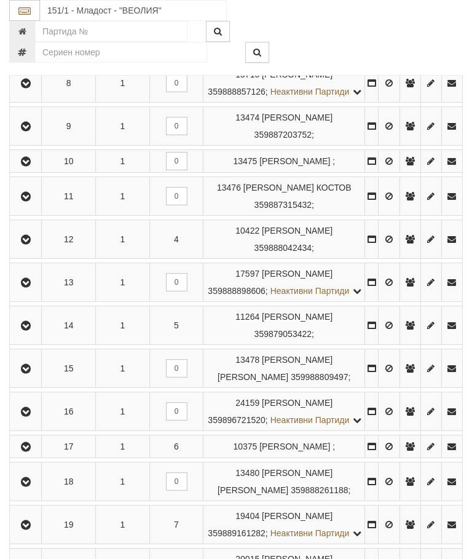
click at [33, 287] on icon "button" at bounding box center [25, 283] width 15 height 9
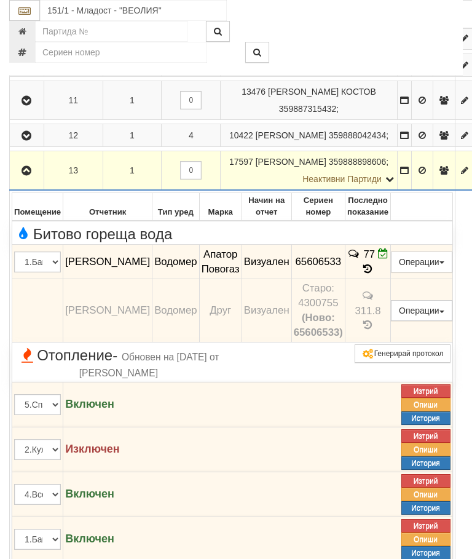
click at [26, 175] on icon "button" at bounding box center [26, 171] width 15 height 9
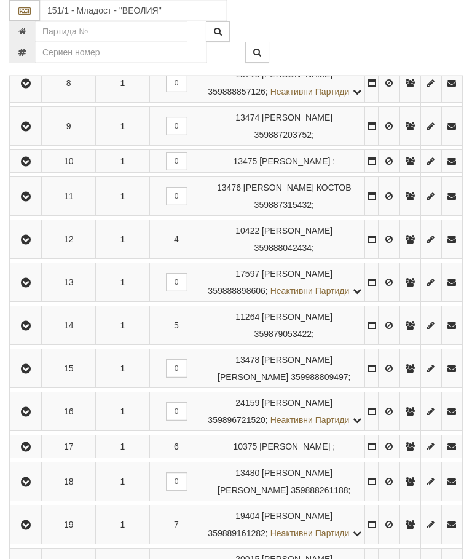
click at [38, 334] on button "button" at bounding box center [26, 325] width 28 height 18
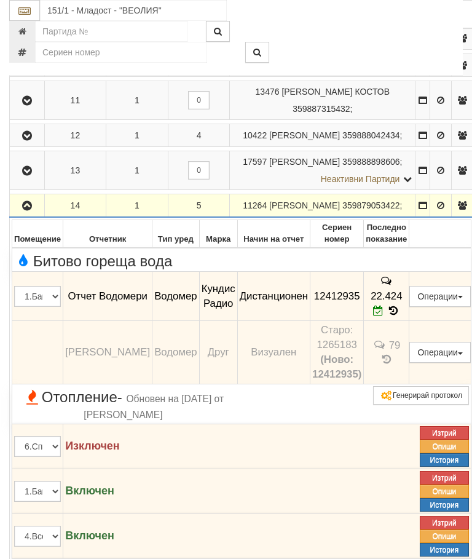
click at [28, 210] on icon "button" at bounding box center [27, 206] width 15 height 9
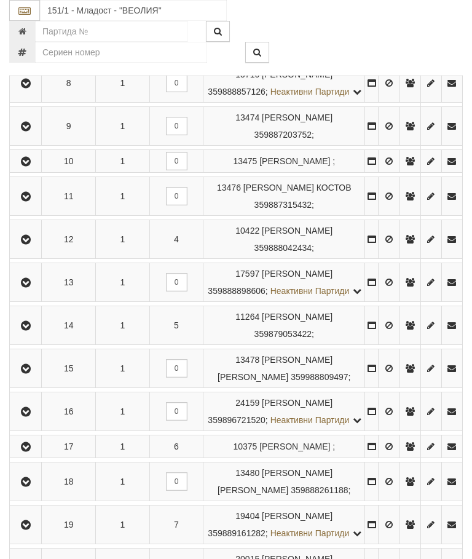
click at [36, 378] on button "button" at bounding box center [26, 368] width 28 height 18
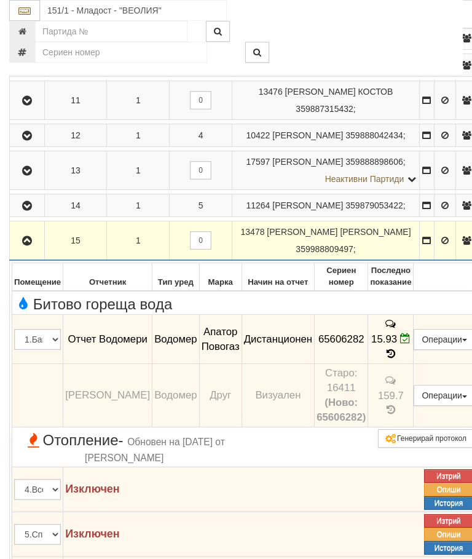
click at [28, 245] on icon "button" at bounding box center [27, 241] width 15 height 9
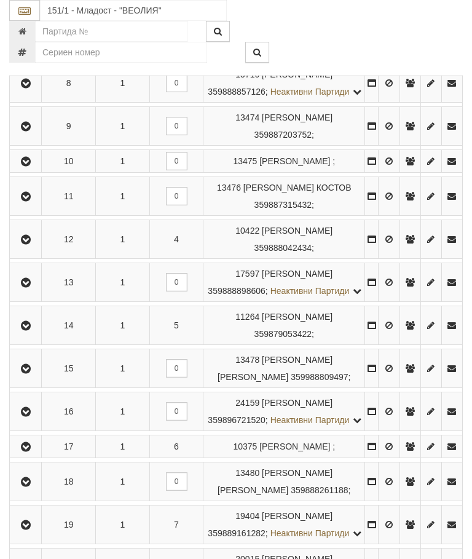
click at [33, 416] on icon "button" at bounding box center [25, 412] width 15 height 9
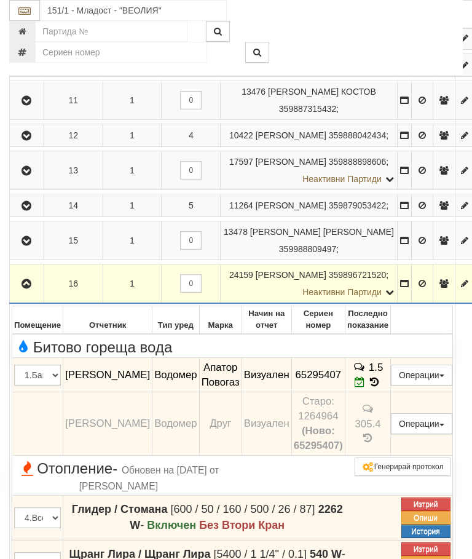
click at [28, 288] on icon "button" at bounding box center [26, 284] width 15 height 9
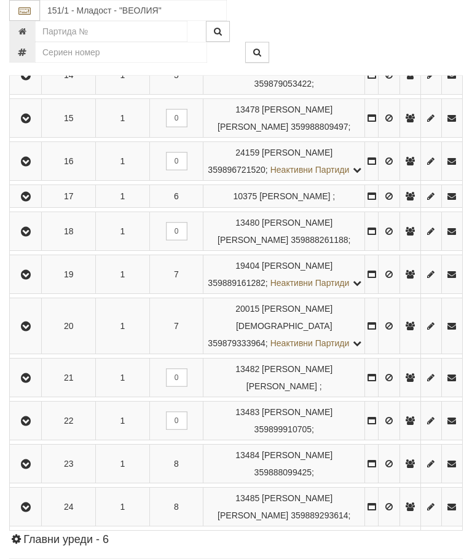
scroll to position [845, 0]
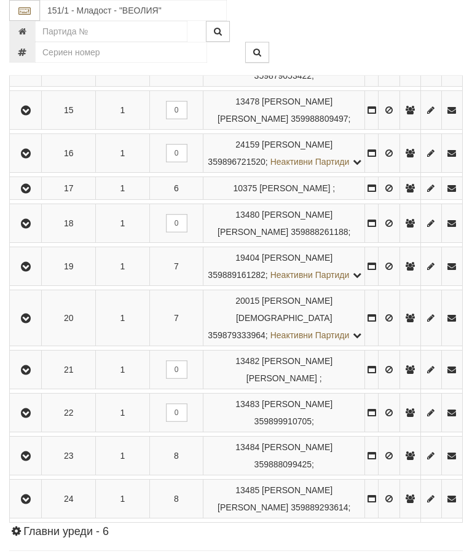
click at [33, 193] on icon "button" at bounding box center [25, 188] width 15 height 9
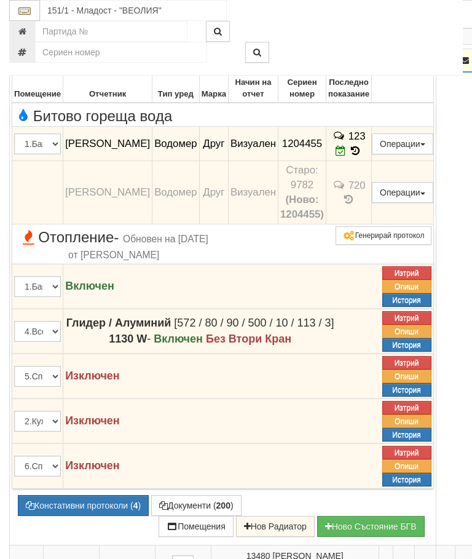
click at [30, 65] on icon "button" at bounding box center [26, 61] width 15 height 9
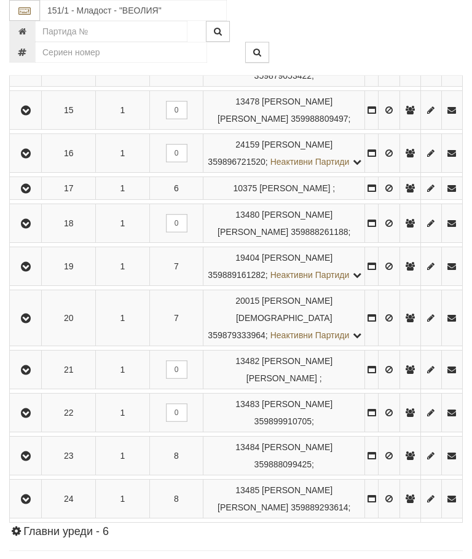
click at [36, 232] on button "button" at bounding box center [26, 223] width 28 height 18
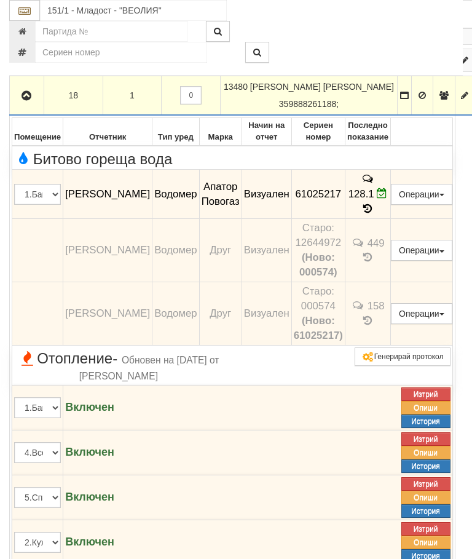
click at [26, 100] on icon "button" at bounding box center [26, 96] width 15 height 9
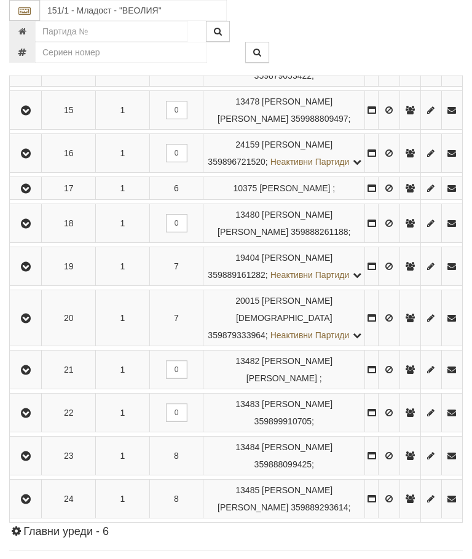
click at [35, 275] on button "button" at bounding box center [26, 266] width 28 height 18
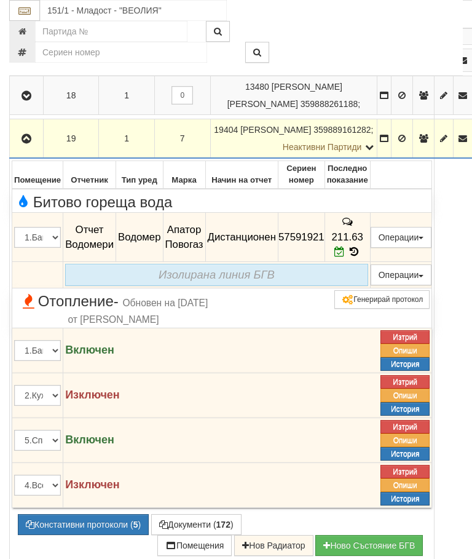
click at [32, 143] on icon "button" at bounding box center [26, 139] width 15 height 9
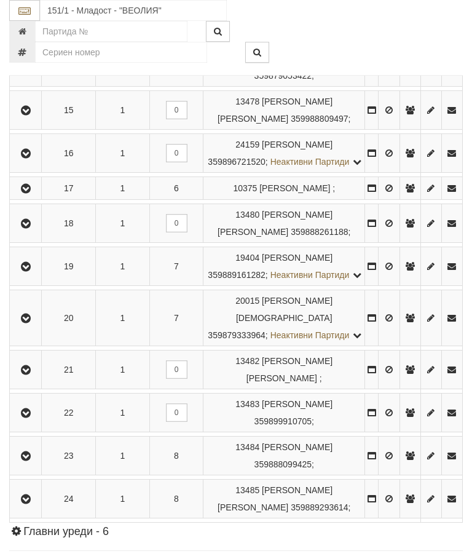
click at [26, 323] on icon "button" at bounding box center [25, 318] width 15 height 9
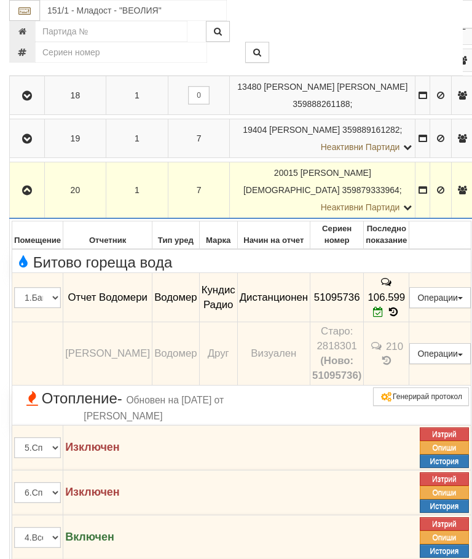
click at [31, 199] on button "button" at bounding box center [27, 190] width 31 height 18
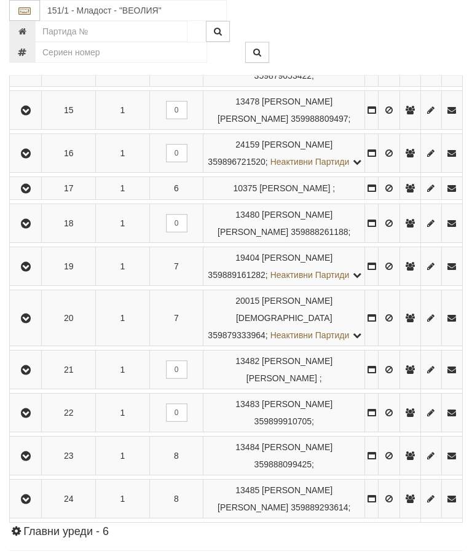
click at [28, 379] on button "button" at bounding box center [26, 369] width 28 height 18
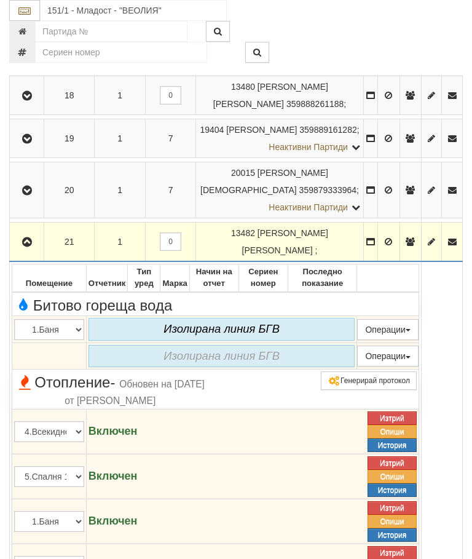
click at [31, 247] on icon "button" at bounding box center [27, 242] width 15 height 9
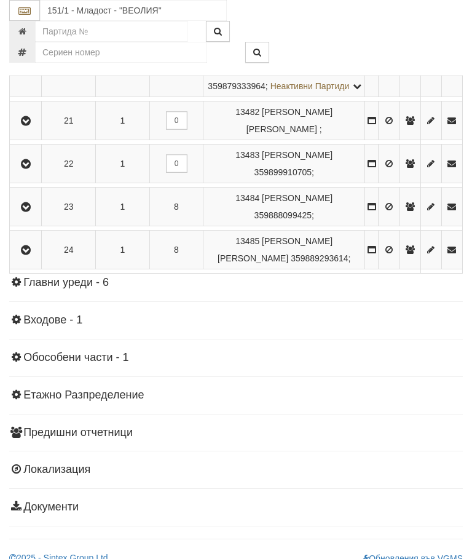
scroll to position [1099, 0]
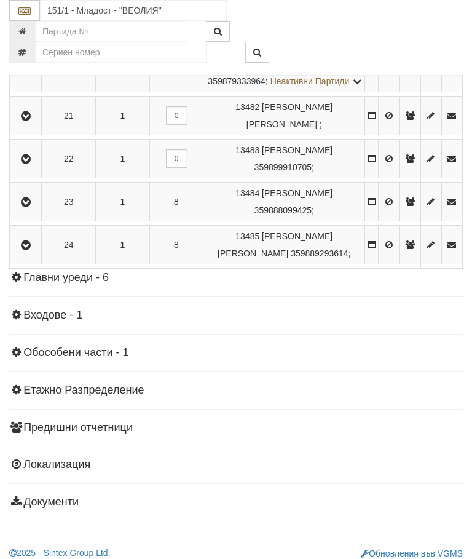
click at [33, 164] on icon "button" at bounding box center [25, 159] width 15 height 9
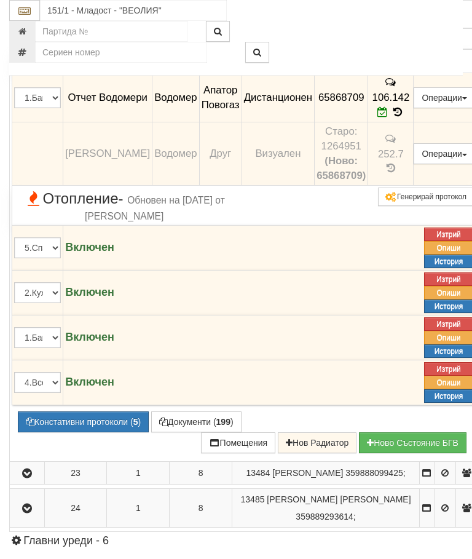
click at [30, 12] on icon "button" at bounding box center [27, 7] width 15 height 9
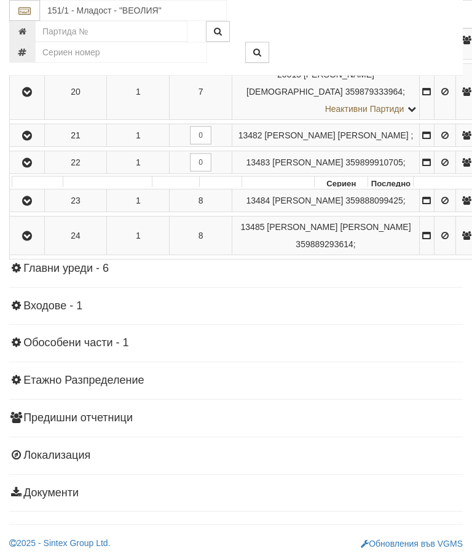
scroll to position [1003, 0]
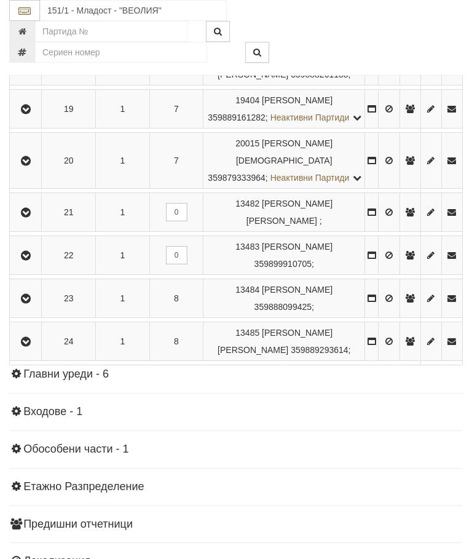
click at [36, 318] on td at bounding box center [26, 298] width 32 height 39
click at [33, 303] on icon "button" at bounding box center [25, 299] width 15 height 9
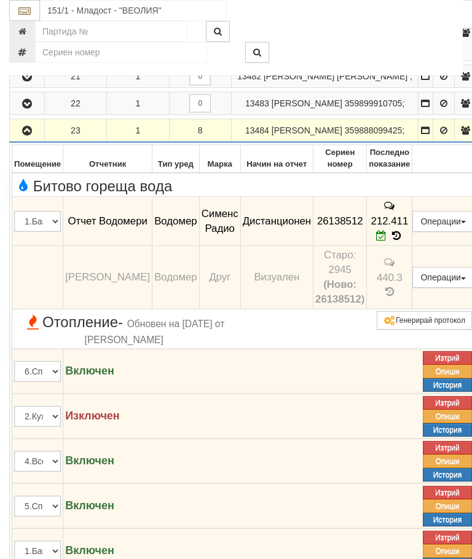
click at [25, 135] on icon "button" at bounding box center [27, 131] width 15 height 9
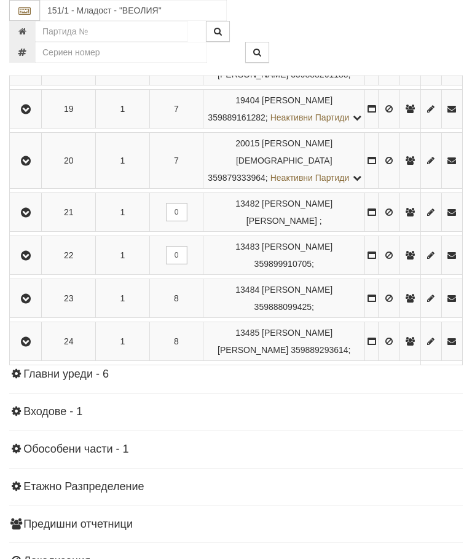
click at [26, 350] on button "button" at bounding box center [26, 341] width 28 height 18
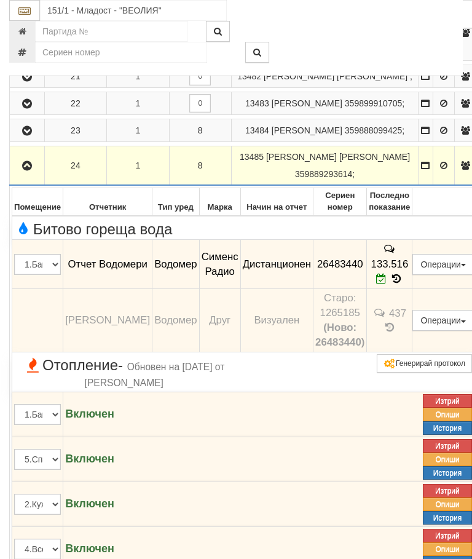
click at [22, 175] on button "button" at bounding box center [27, 165] width 31 height 18
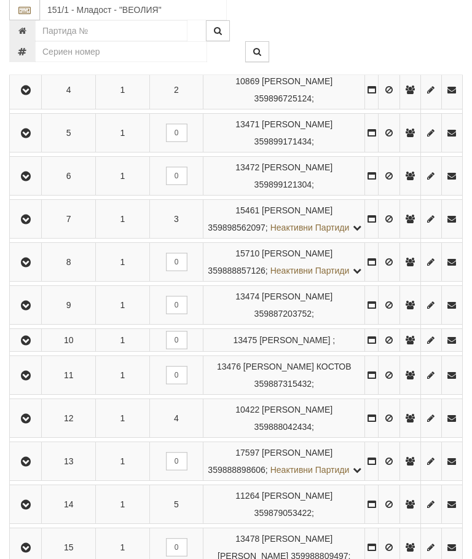
scroll to position [409, 0]
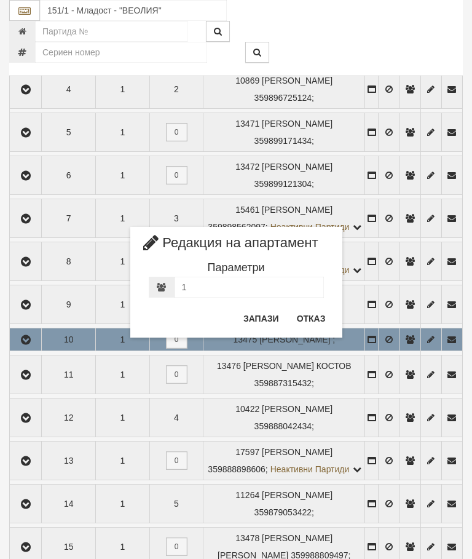
click at [318, 315] on button "Отказ" at bounding box center [312, 319] width 44 height 20
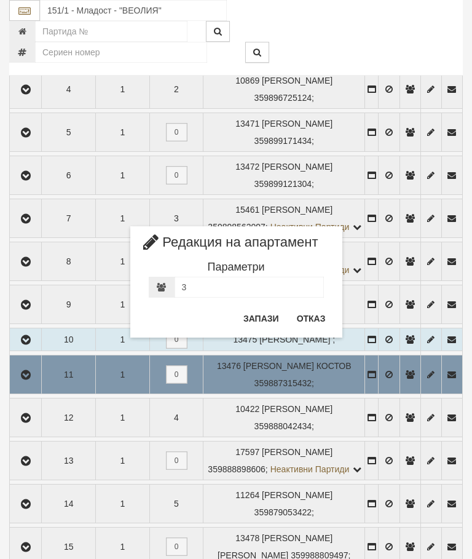
click at [323, 317] on button "Отказ" at bounding box center [312, 319] width 44 height 20
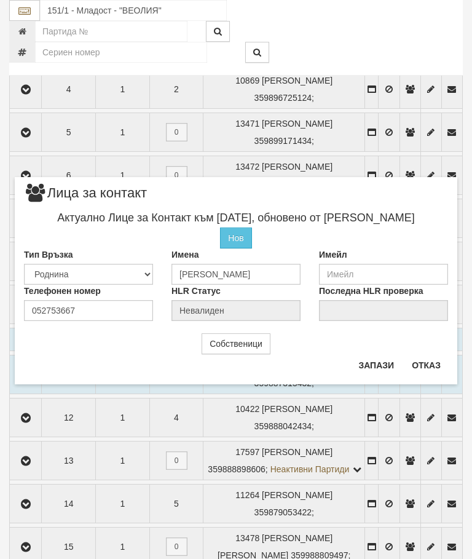
click at [437, 361] on button "Отказ" at bounding box center [427, 365] width 44 height 20
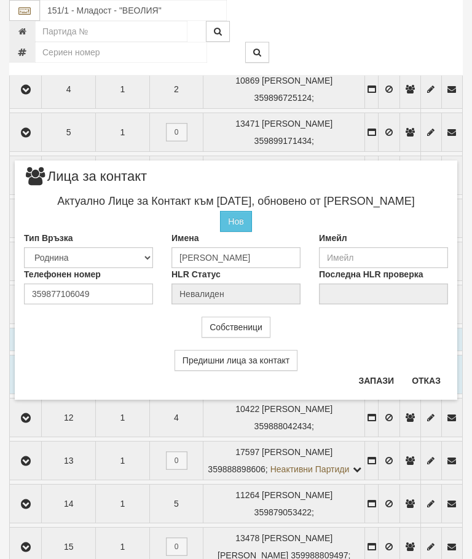
click at [425, 381] on button "Отказ" at bounding box center [427, 381] width 44 height 20
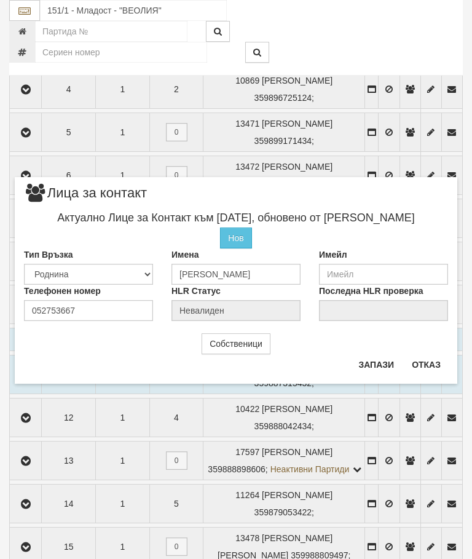
click at [437, 362] on button "Отказ" at bounding box center [427, 365] width 44 height 20
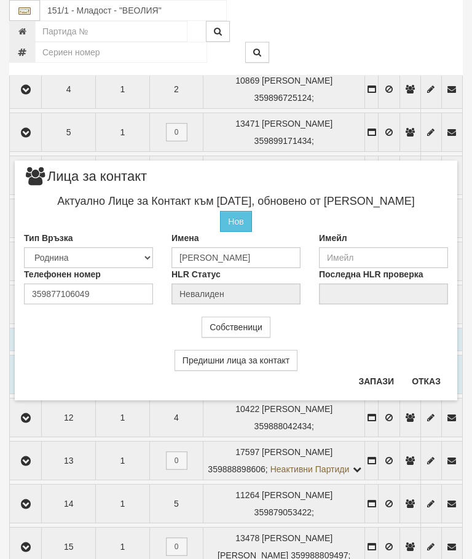
click at [430, 379] on button "Отказ" at bounding box center [427, 381] width 44 height 20
